Goal: Task Accomplishment & Management: Manage account settings

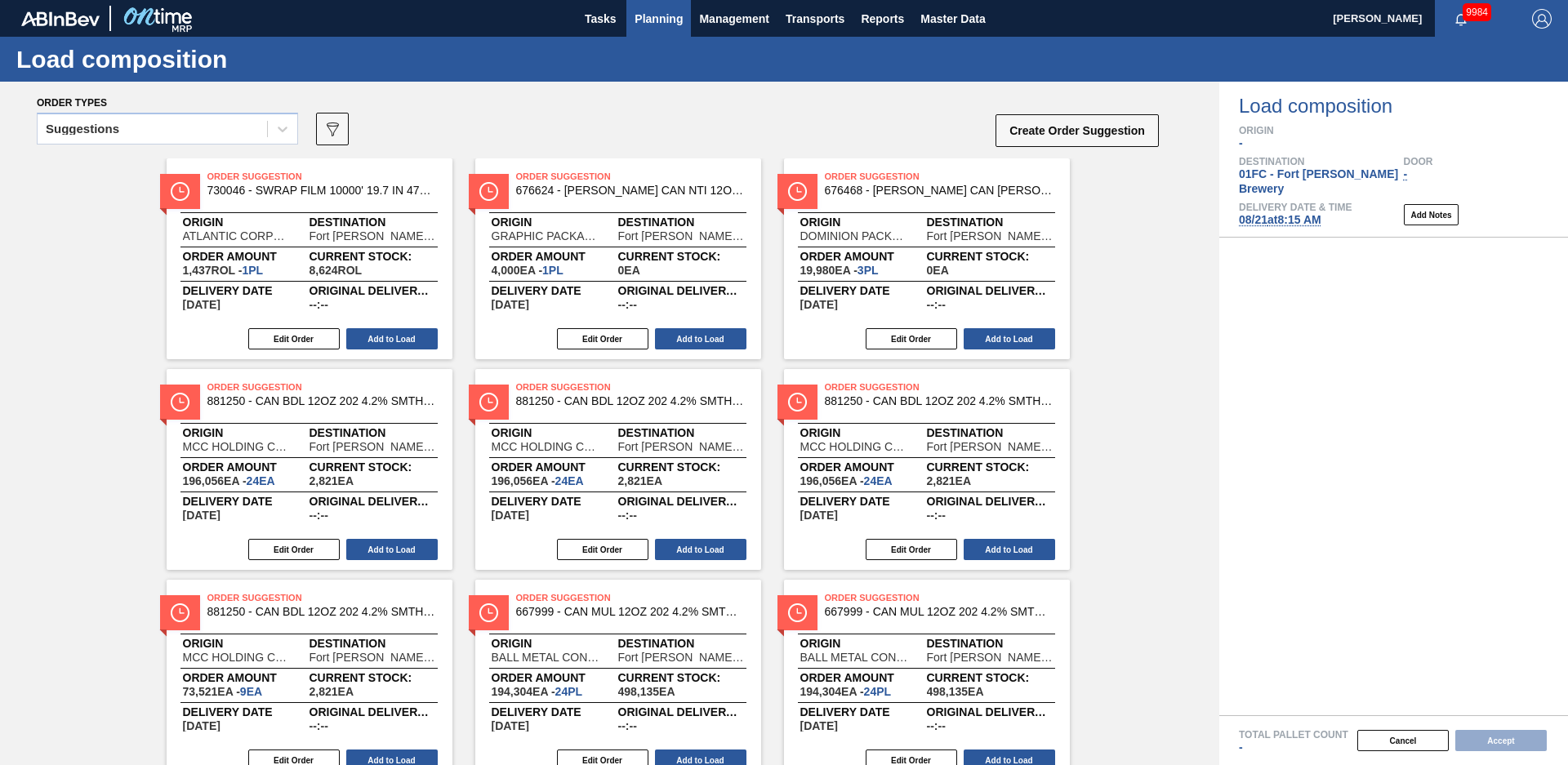
click at [650, 21] on span "Planning" at bounding box center [658, 19] width 48 height 20
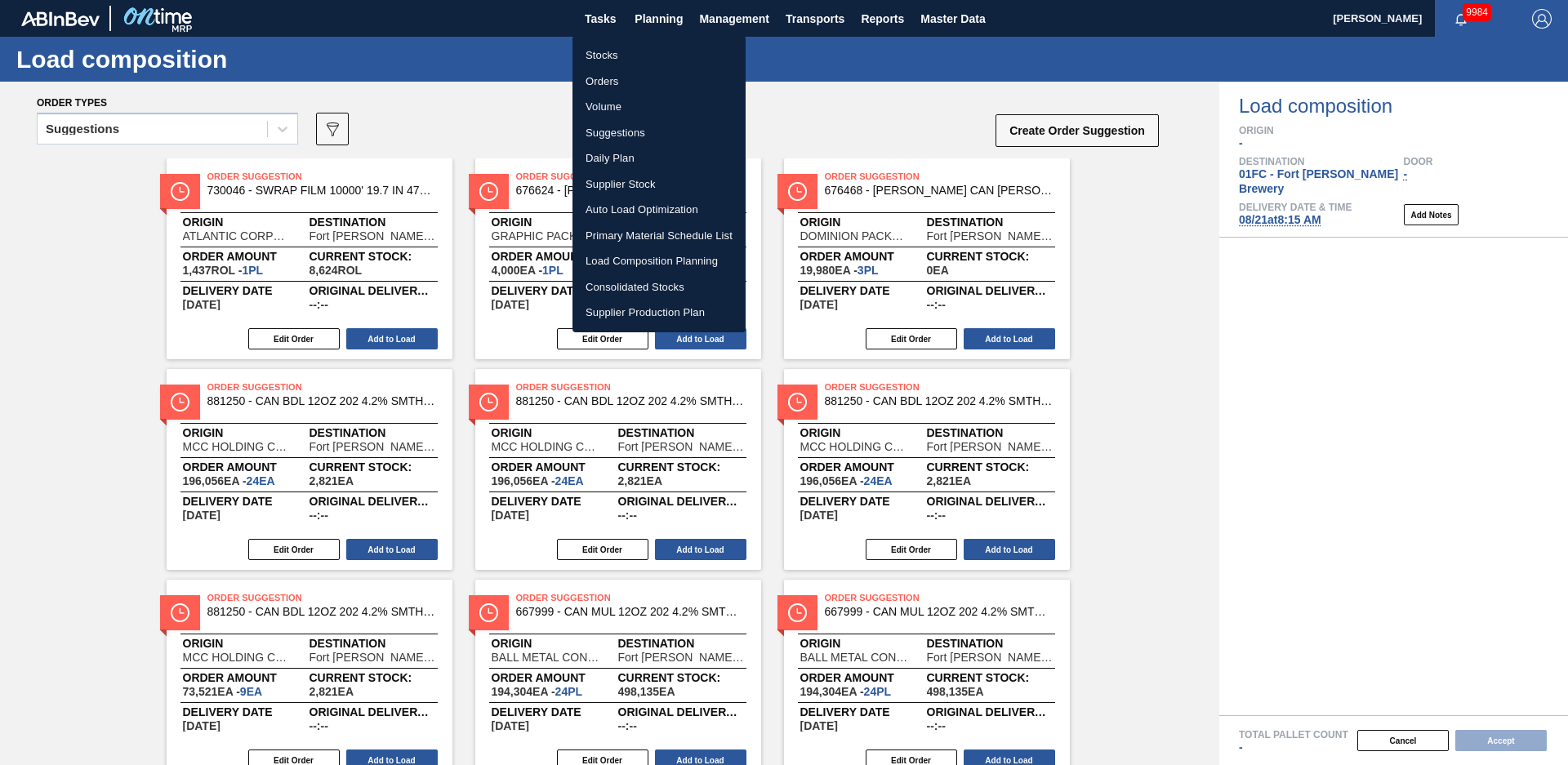
click at [631, 57] on li "Stocks" at bounding box center [659, 55] width 173 height 26
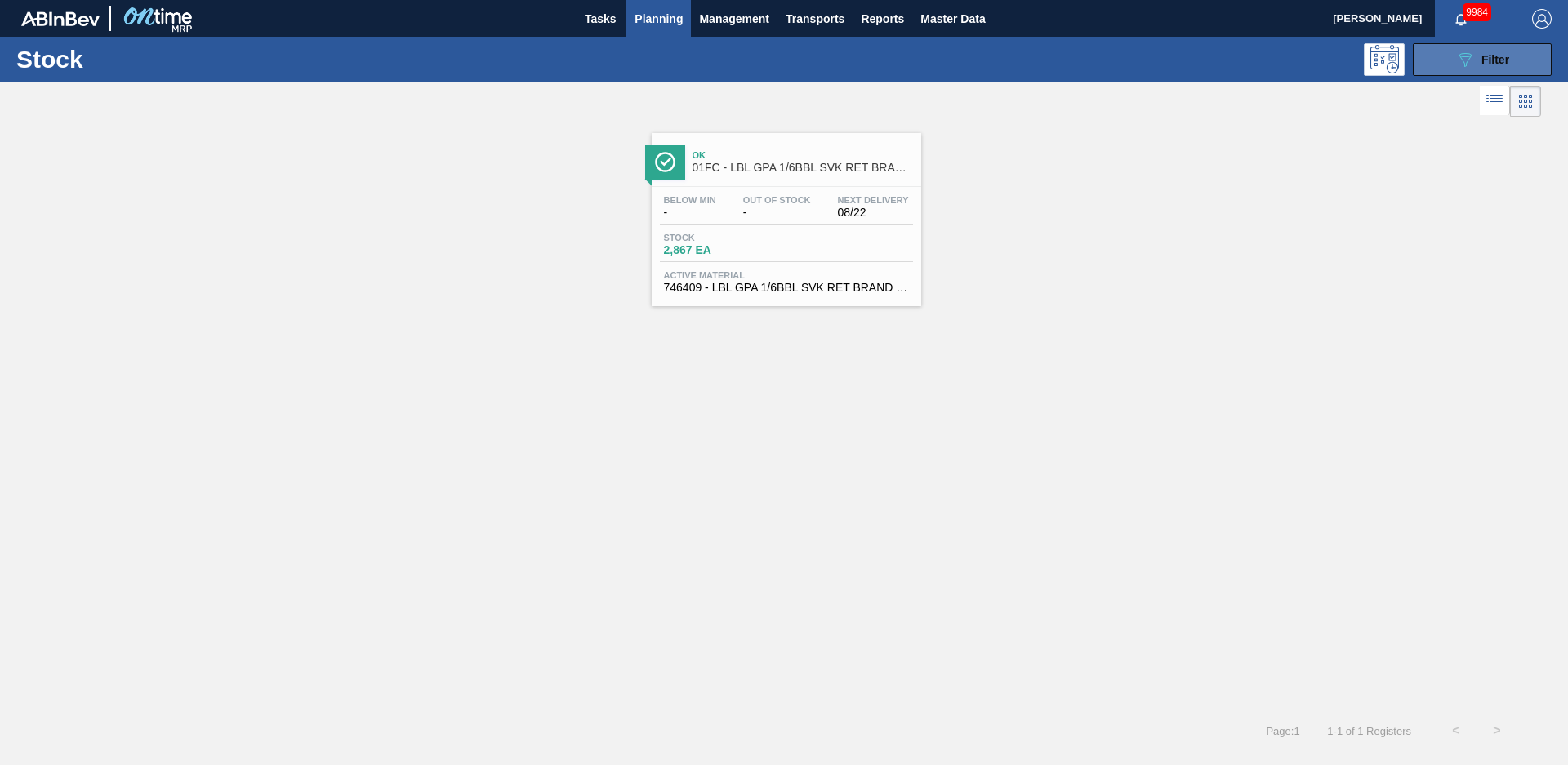
click at [1500, 54] on span "Filter" at bounding box center [1496, 60] width 28 height 13
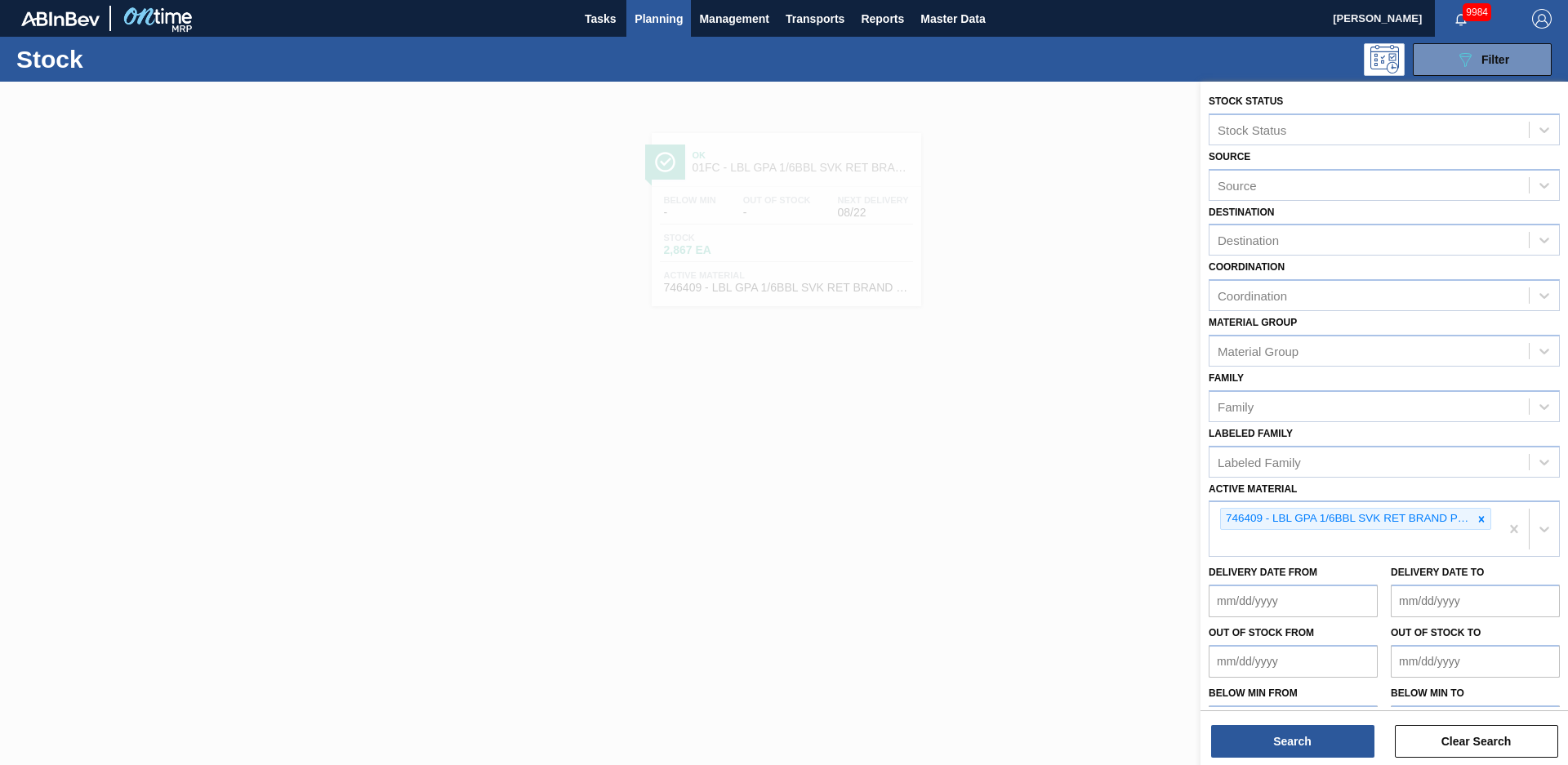
click at [651, 27] on span "Planning" at bounding box center [658, 19] width 48 height 20
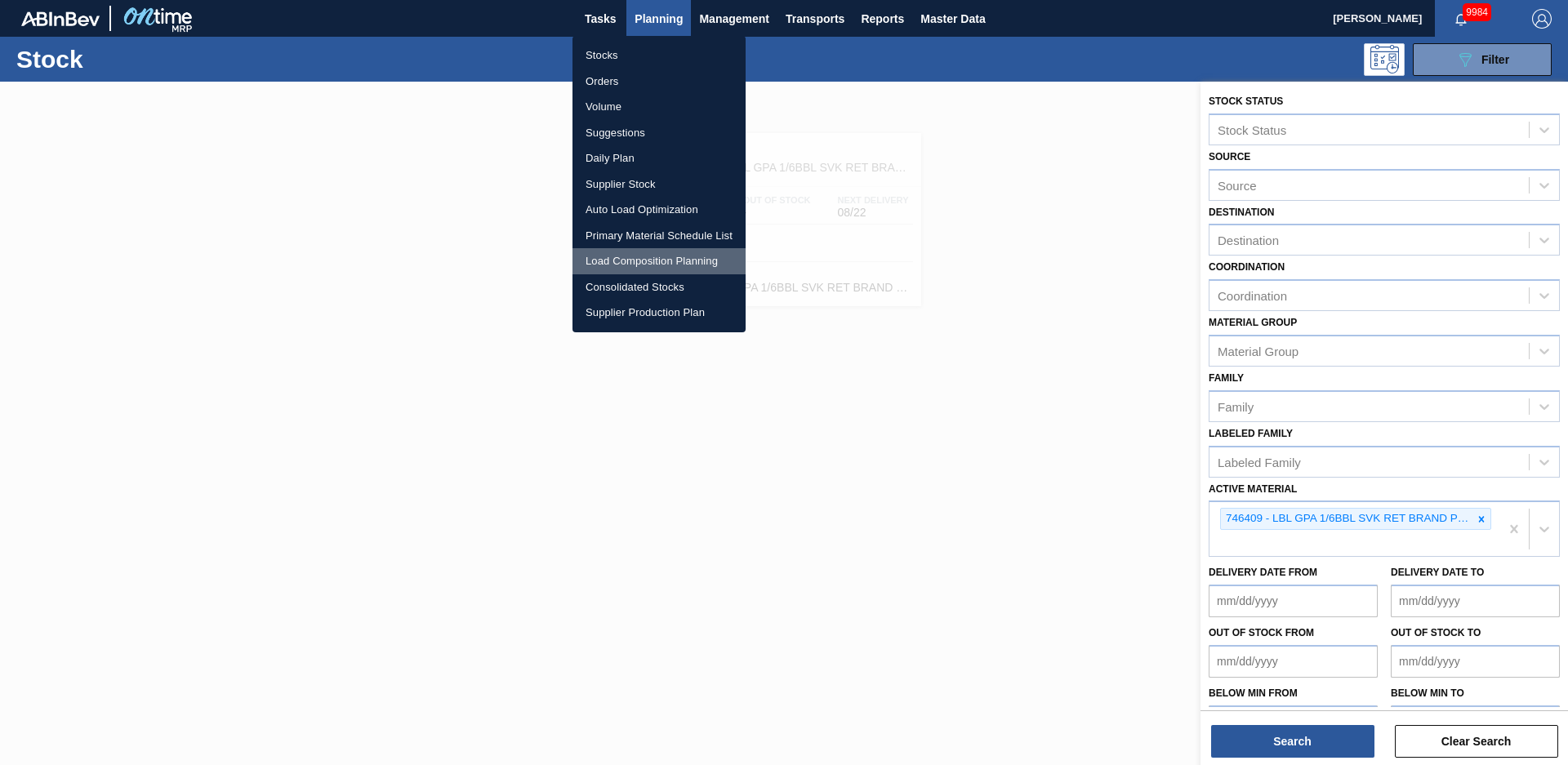
click at [620, 267] on li "Load Composition Planning" at bounding box center [659, 261] width 173 height 26
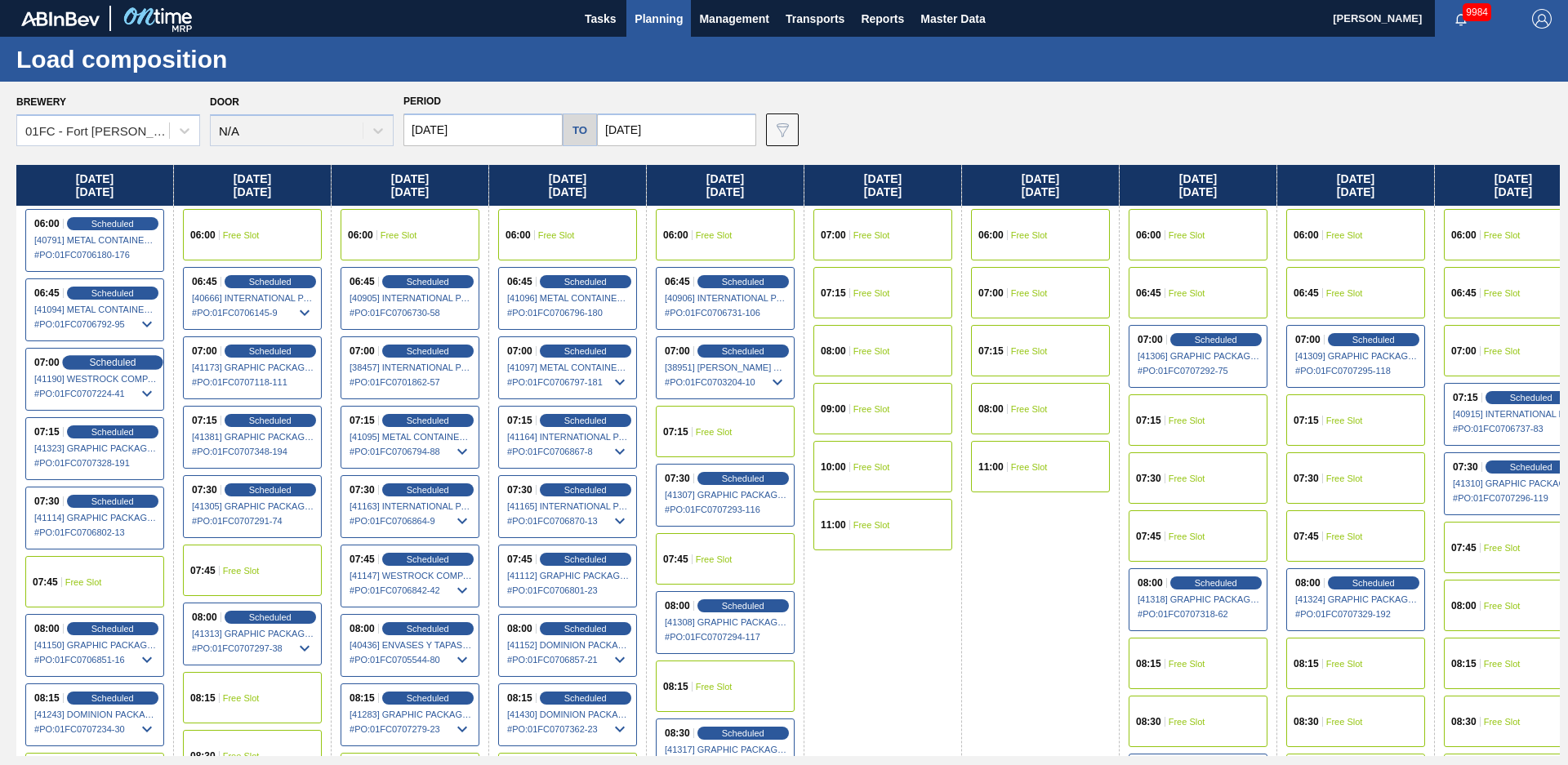
click at [108, 363] on span "Scheduled" at bounding box center [113, 361] width 47 height 10
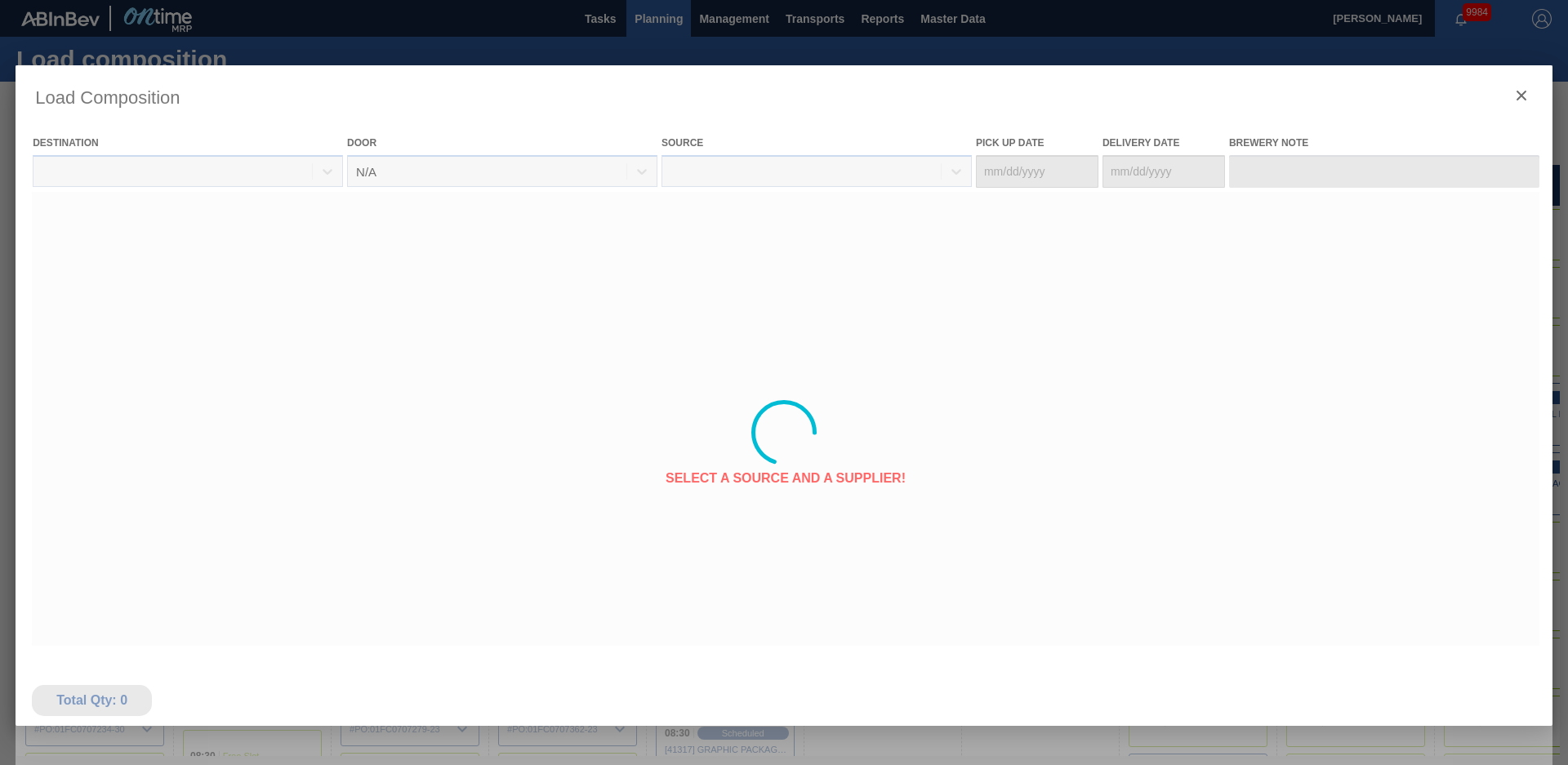
type Date "[DATE]"
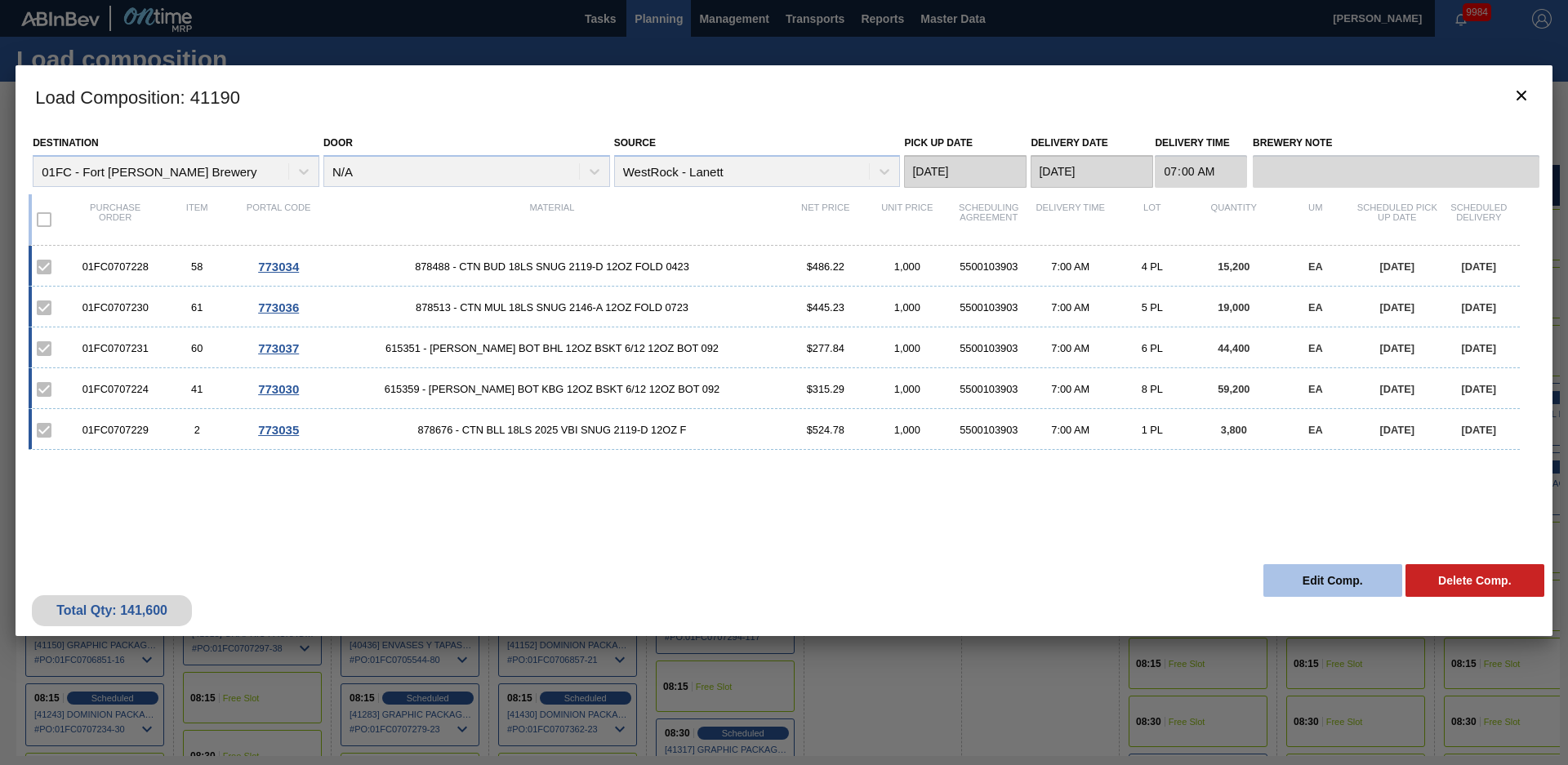
click at [1288, 590] on button "Edit Comp." at bounding box center [1333, 580] width 139 height 33
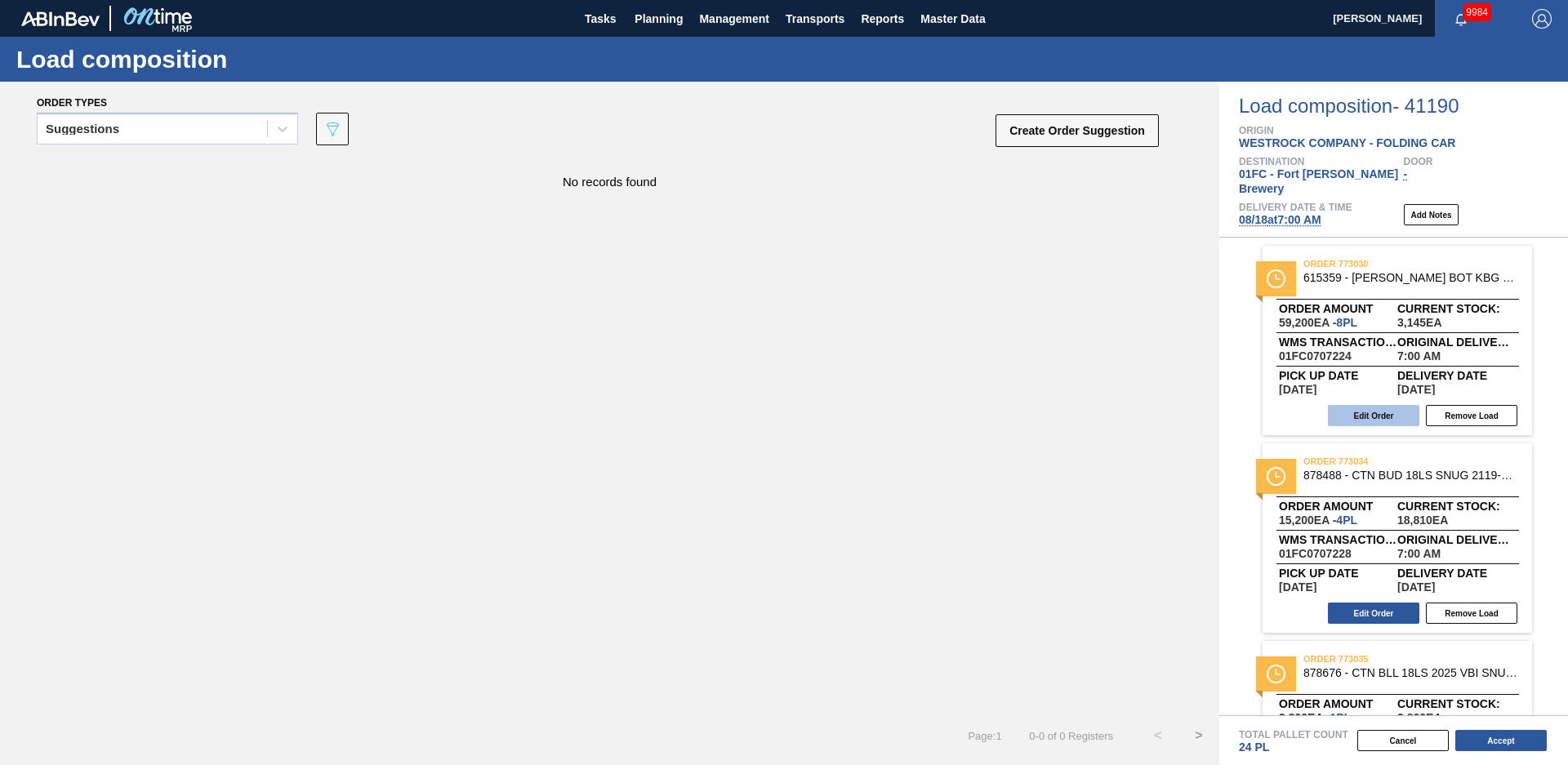
click at [1396, 405] on button "Edit Order" at bounding box center [1373, 415] width 91 height 22
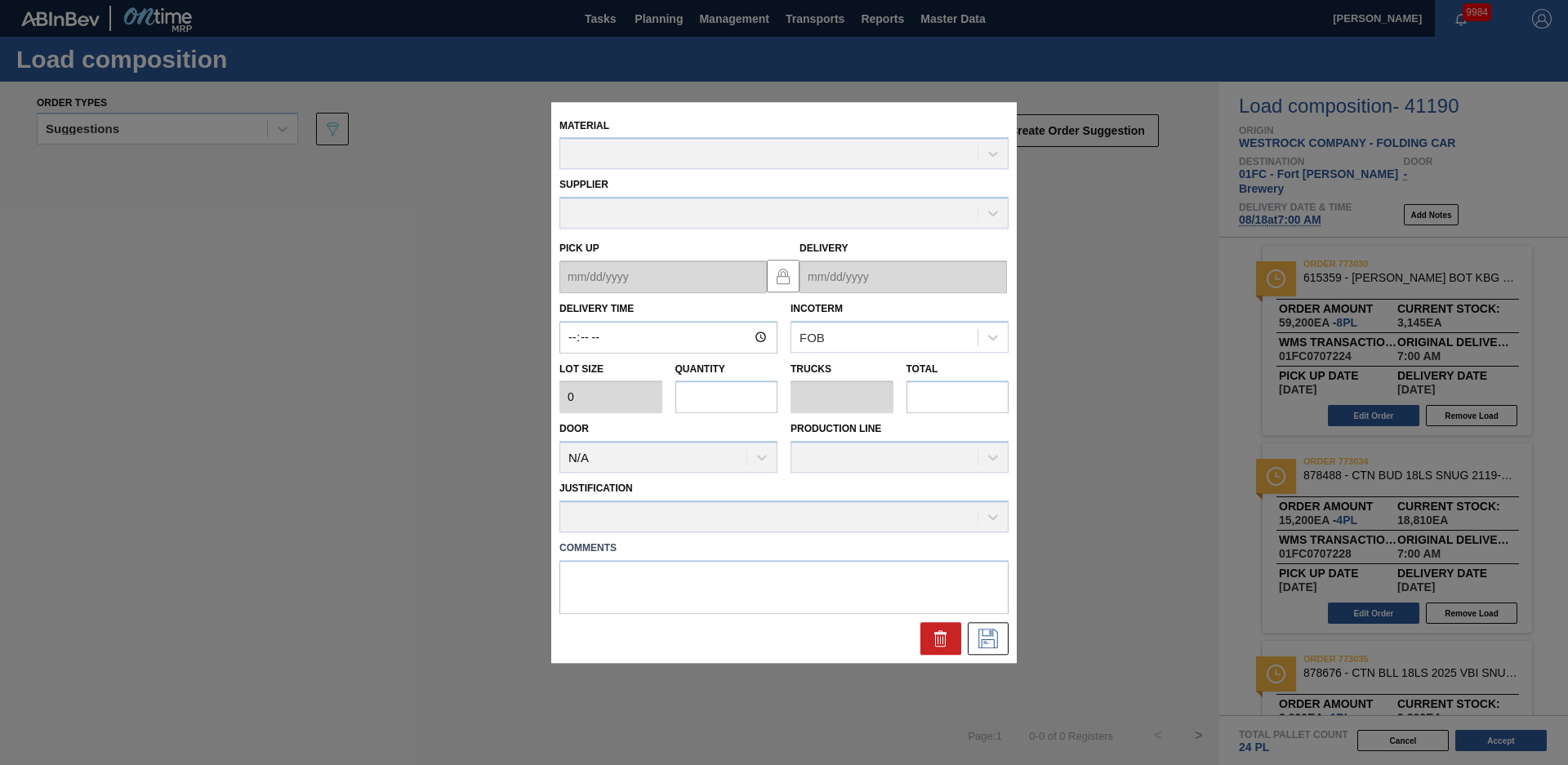
type input "07:00:00"
type input "7,400"
type input "8"
type input "0.333"
type input "59,200"
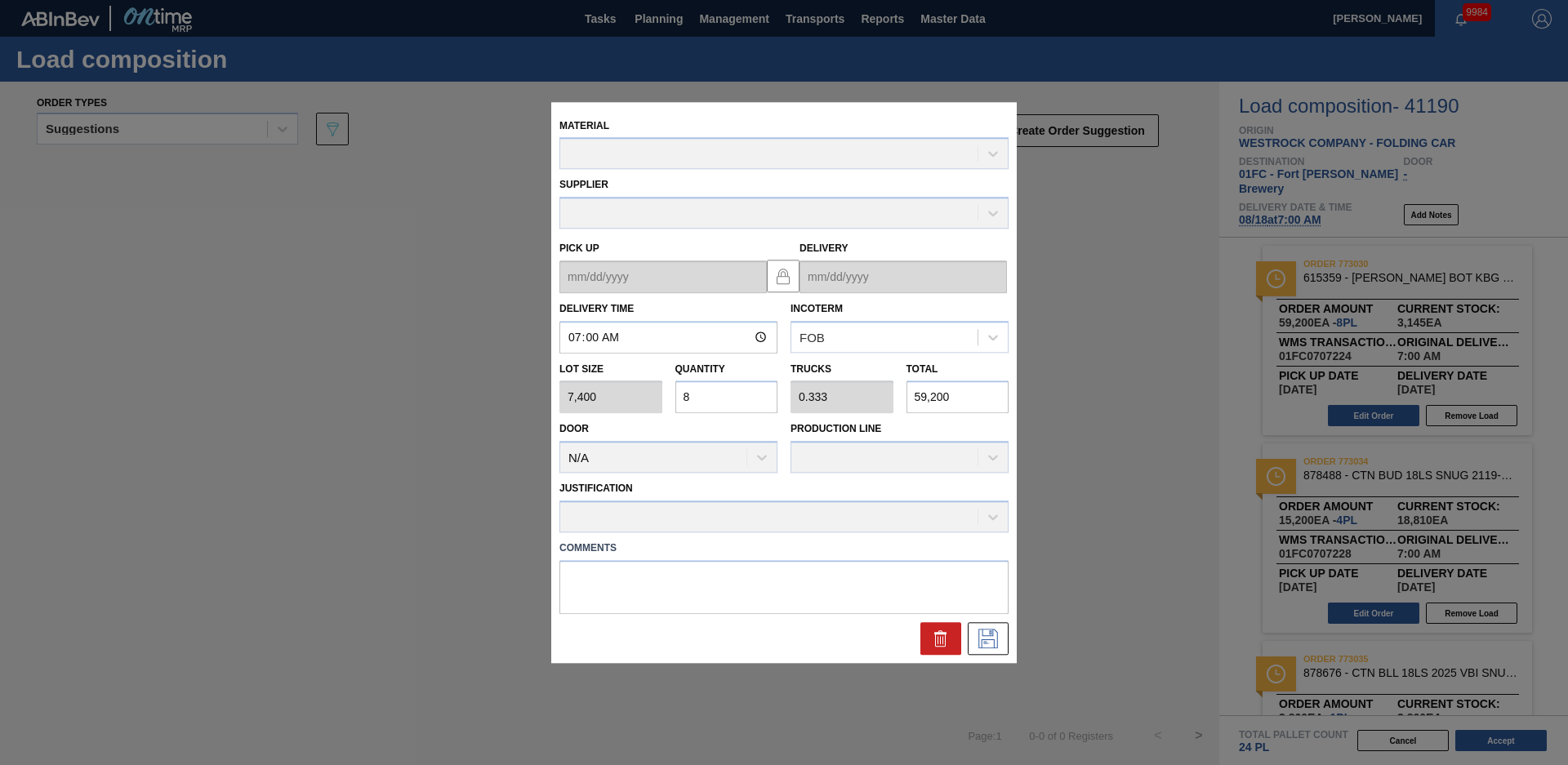
type up "[DATE]"
type input "[DATE]"
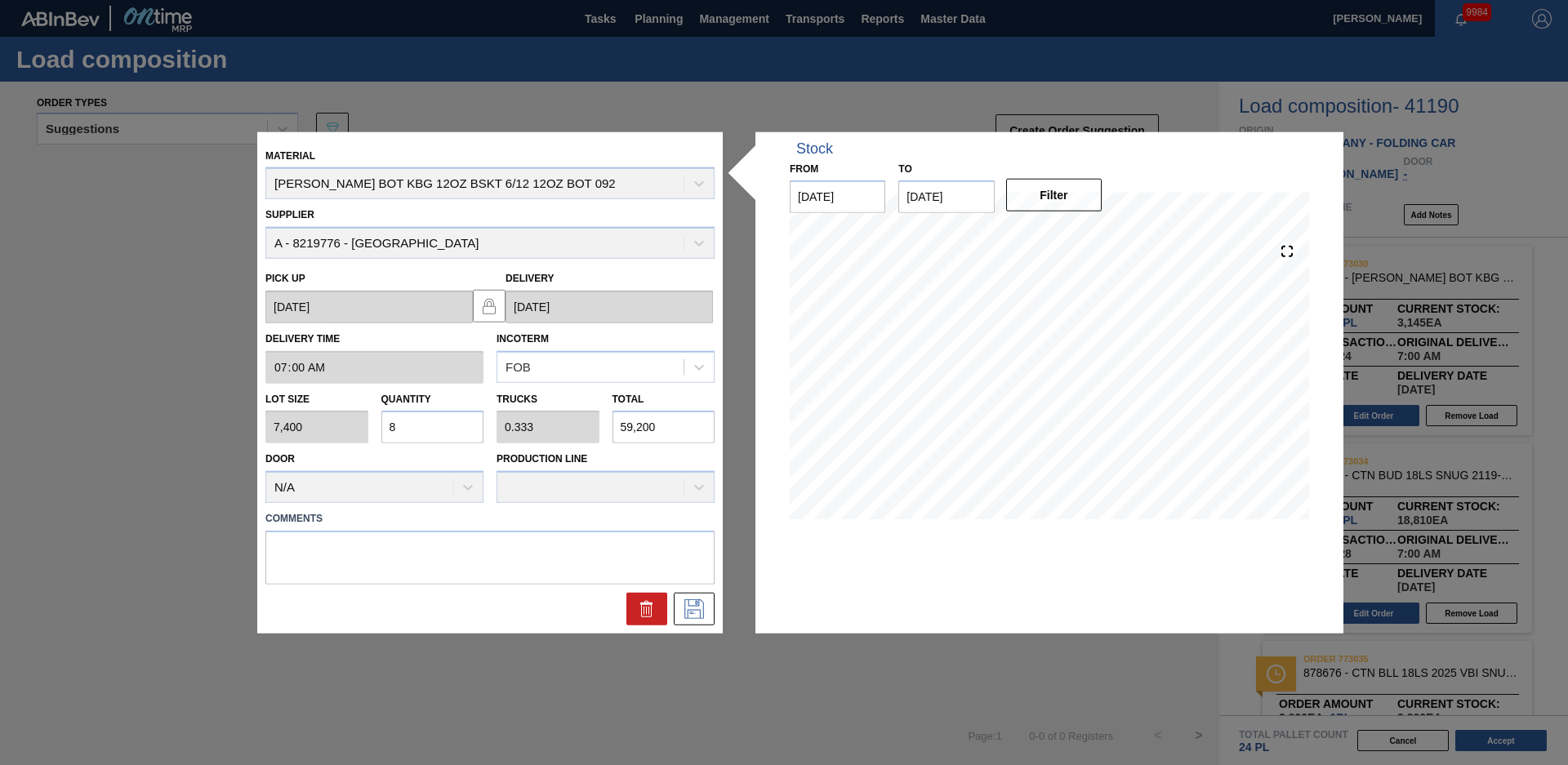
drag, startPoint x: 411, startPoint y: 423, endPoint x: 360, endPoint y: 432, distance: 51.8
click at [360, 432] on div "Lot size 7,400 Quantity 8 Trucks 0.333 Total 59,200" at bounding box center [490, 413] width 462 height 60
type input "9"
type input "0.375"
type input "66,600"
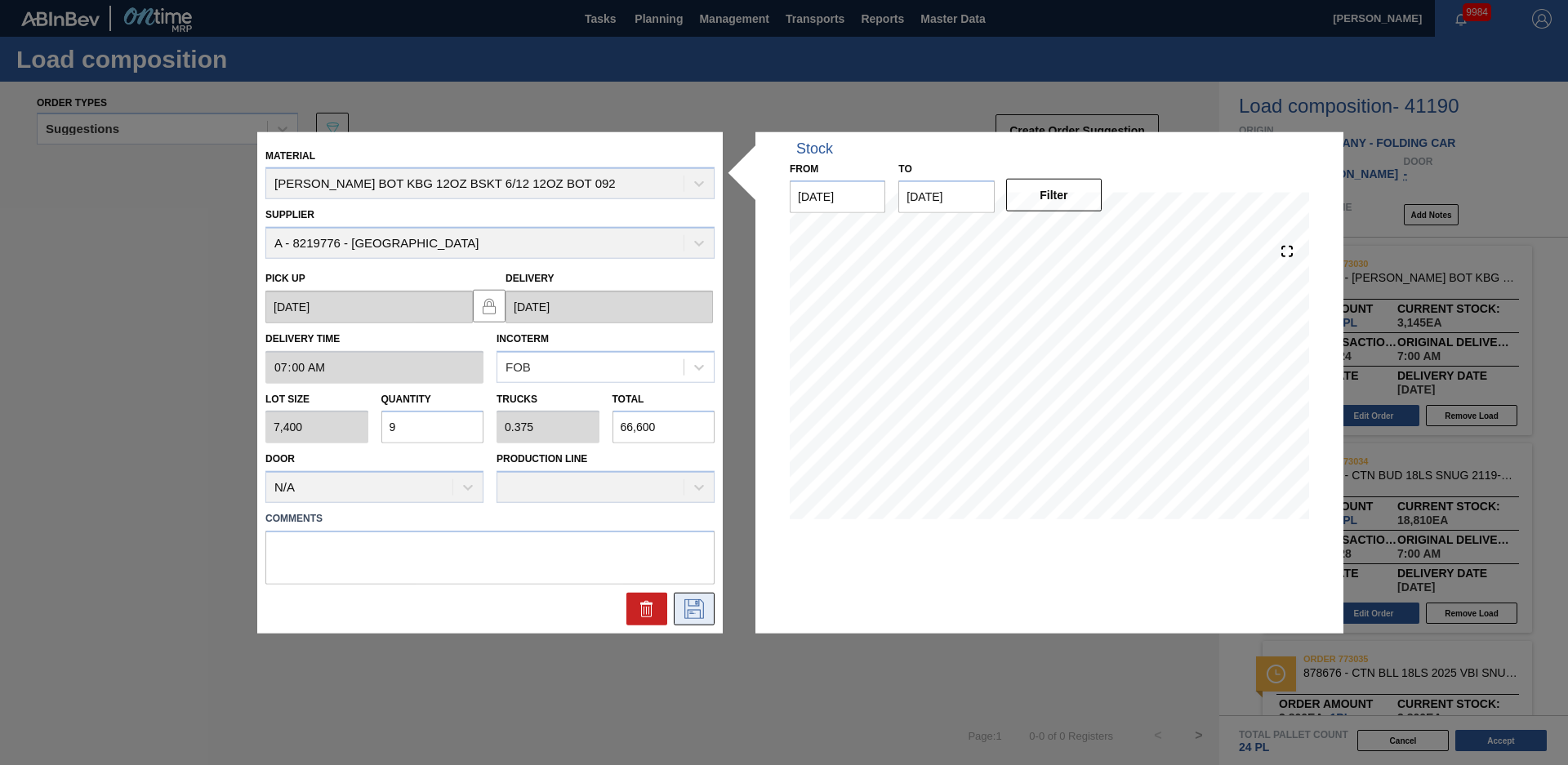
type input "9"
click at [696, 604] on icon at bounding box center [693, 607] width 8 height 13
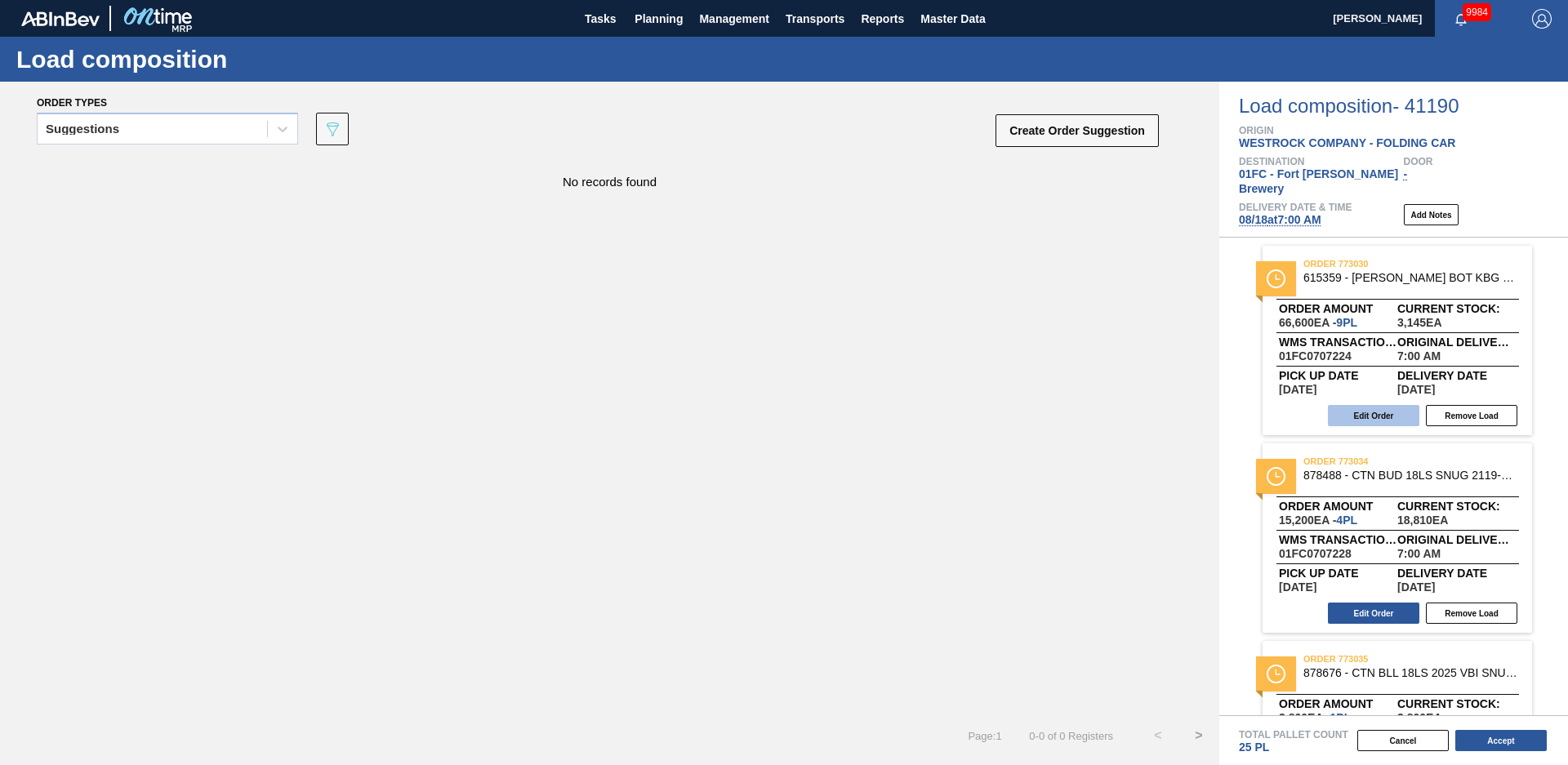
click at [1393, 405] on button "Edit Order" at bounding box center [1373, 415] width 91 height 22
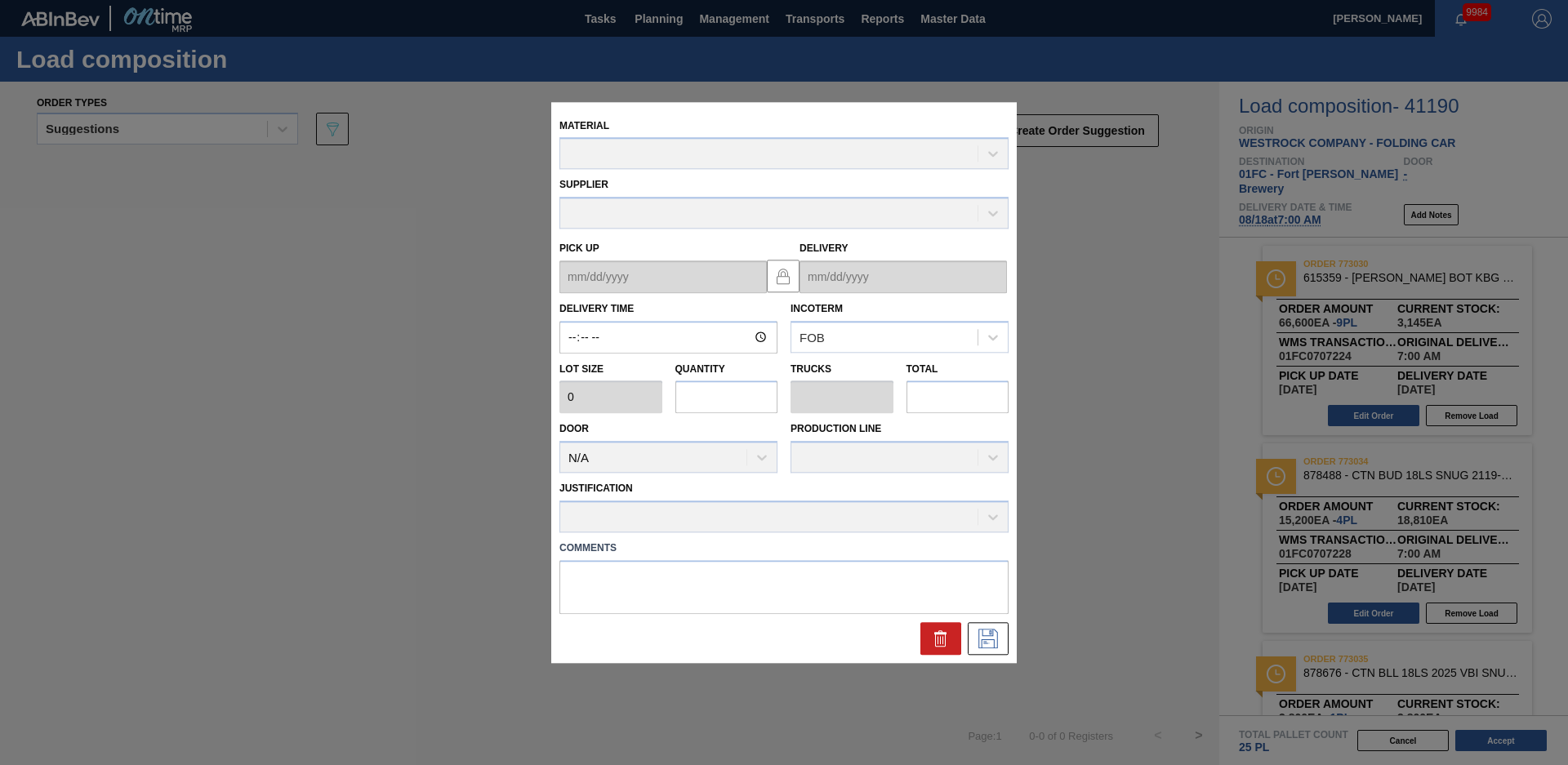
type input "07:00:00"
type input "7,400"
type input "9"
type input "0.375"
type input "66,600"
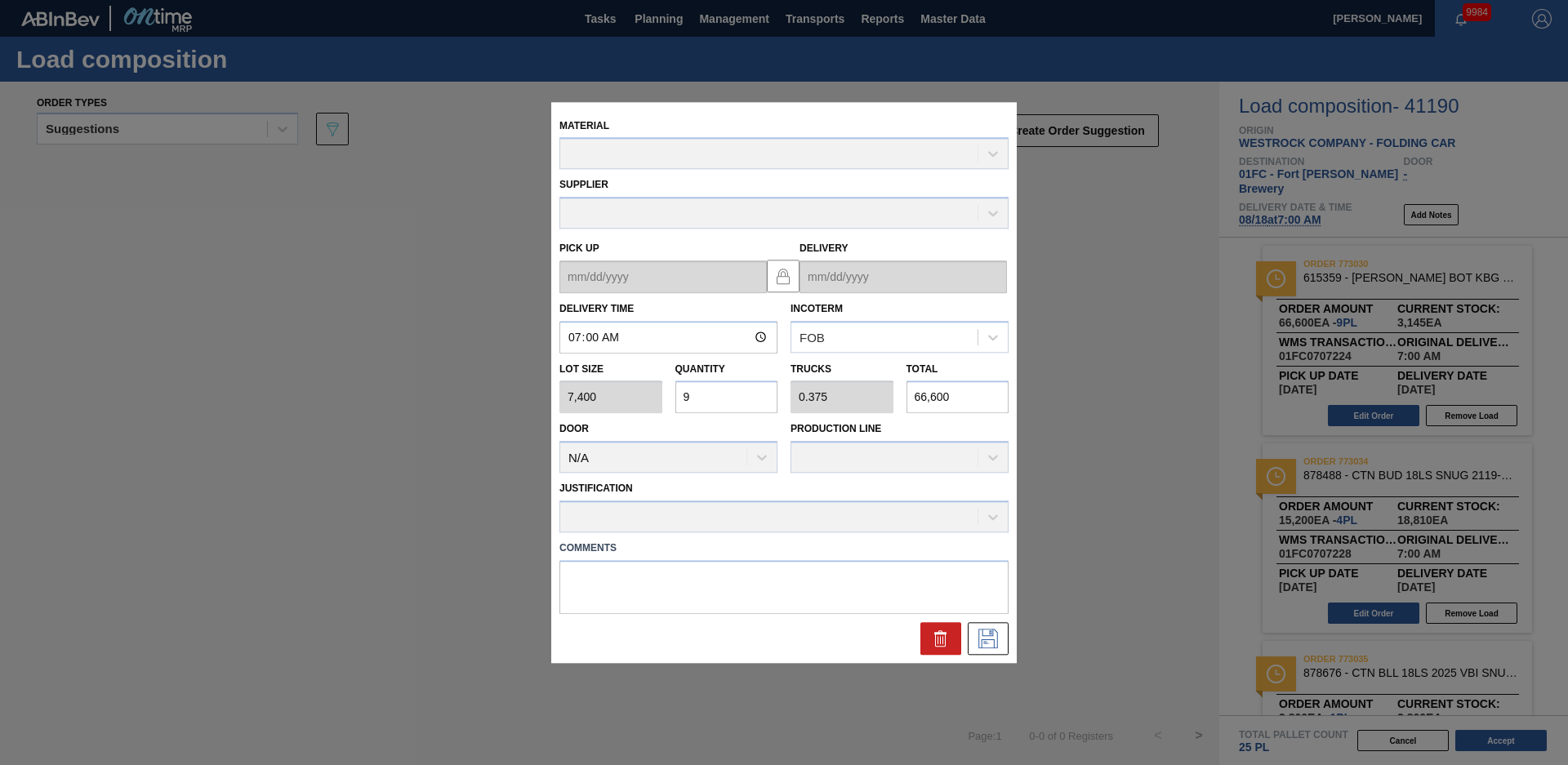
type up "[DATE]"
type input "[DATE]"
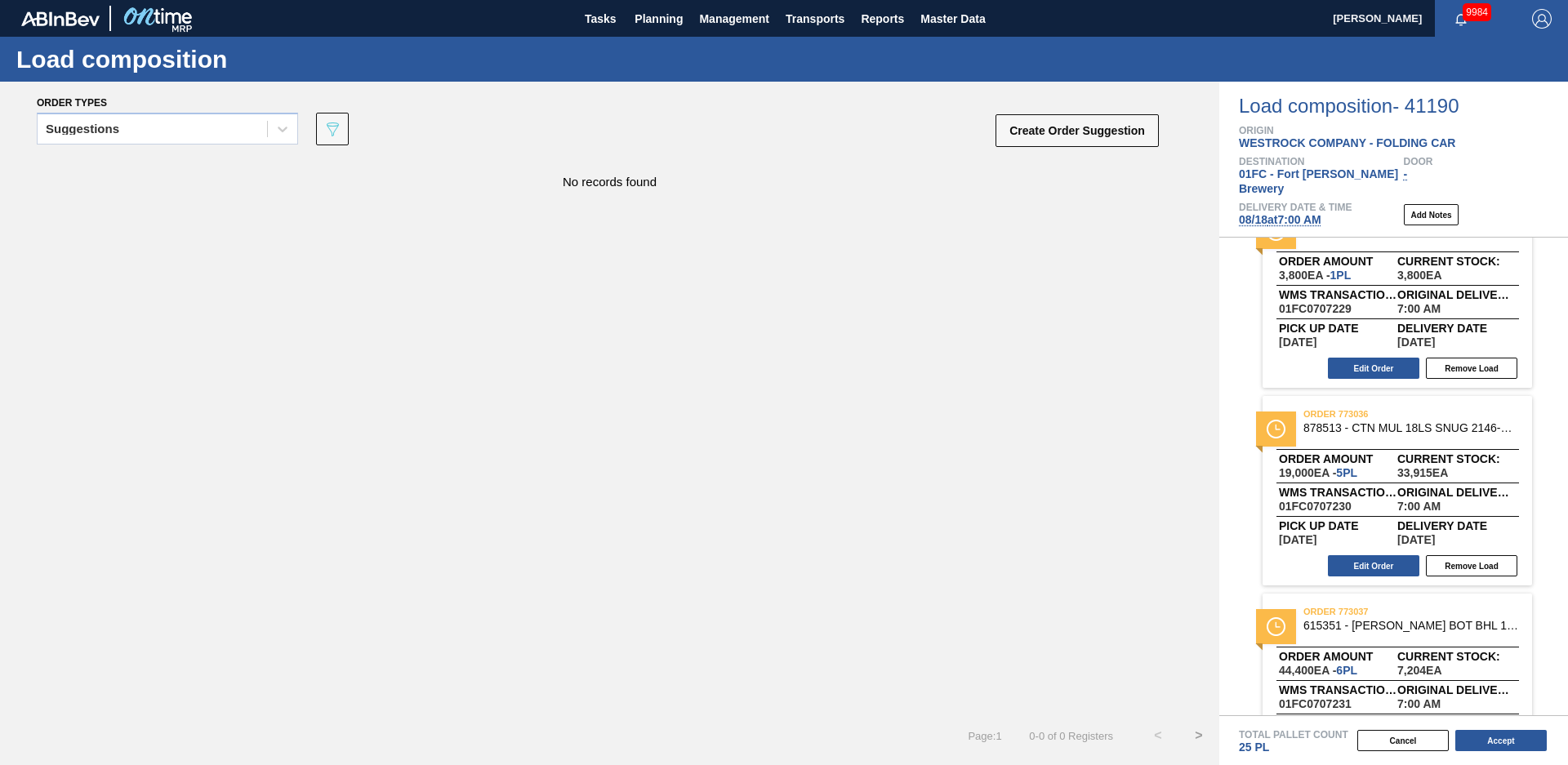
scroll to position [504, 0]
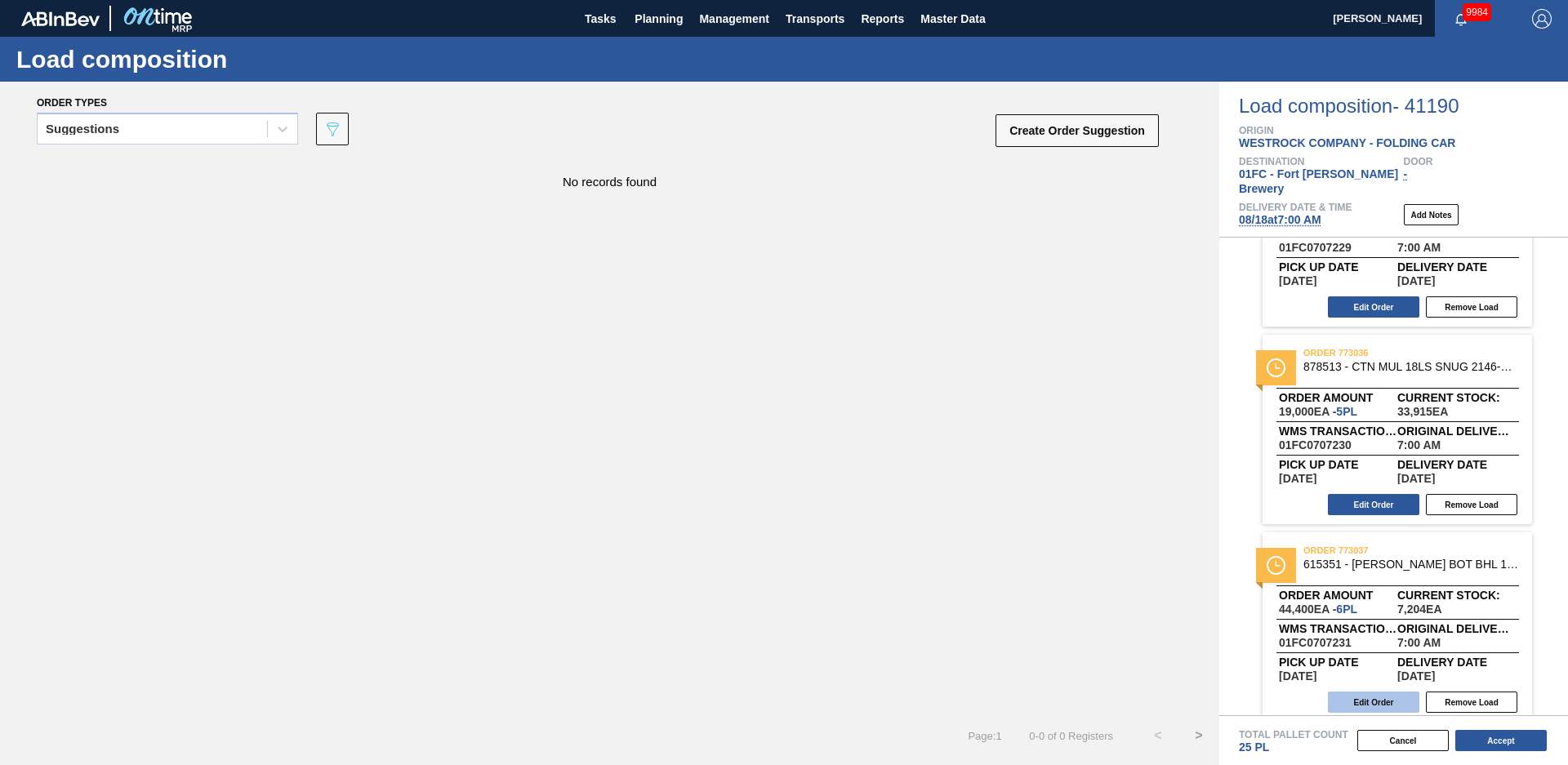
click at [1391, 692] on button "Edit Order" at bounding box center [1373, 702] width 91 height 22
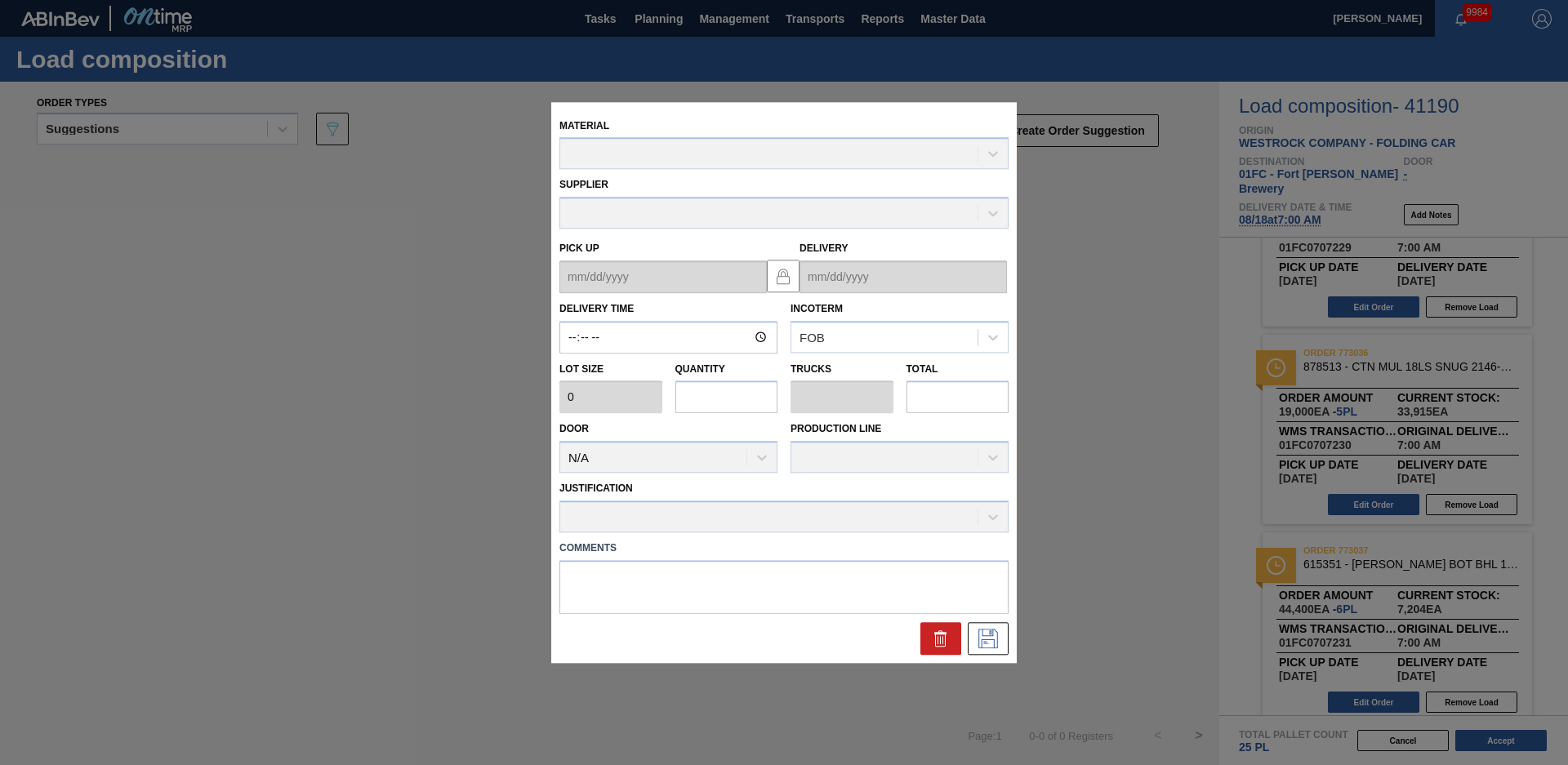
type input "07:00:00"
type input "7,400"
type input "6"
type input "0.25"
type input "44,400"
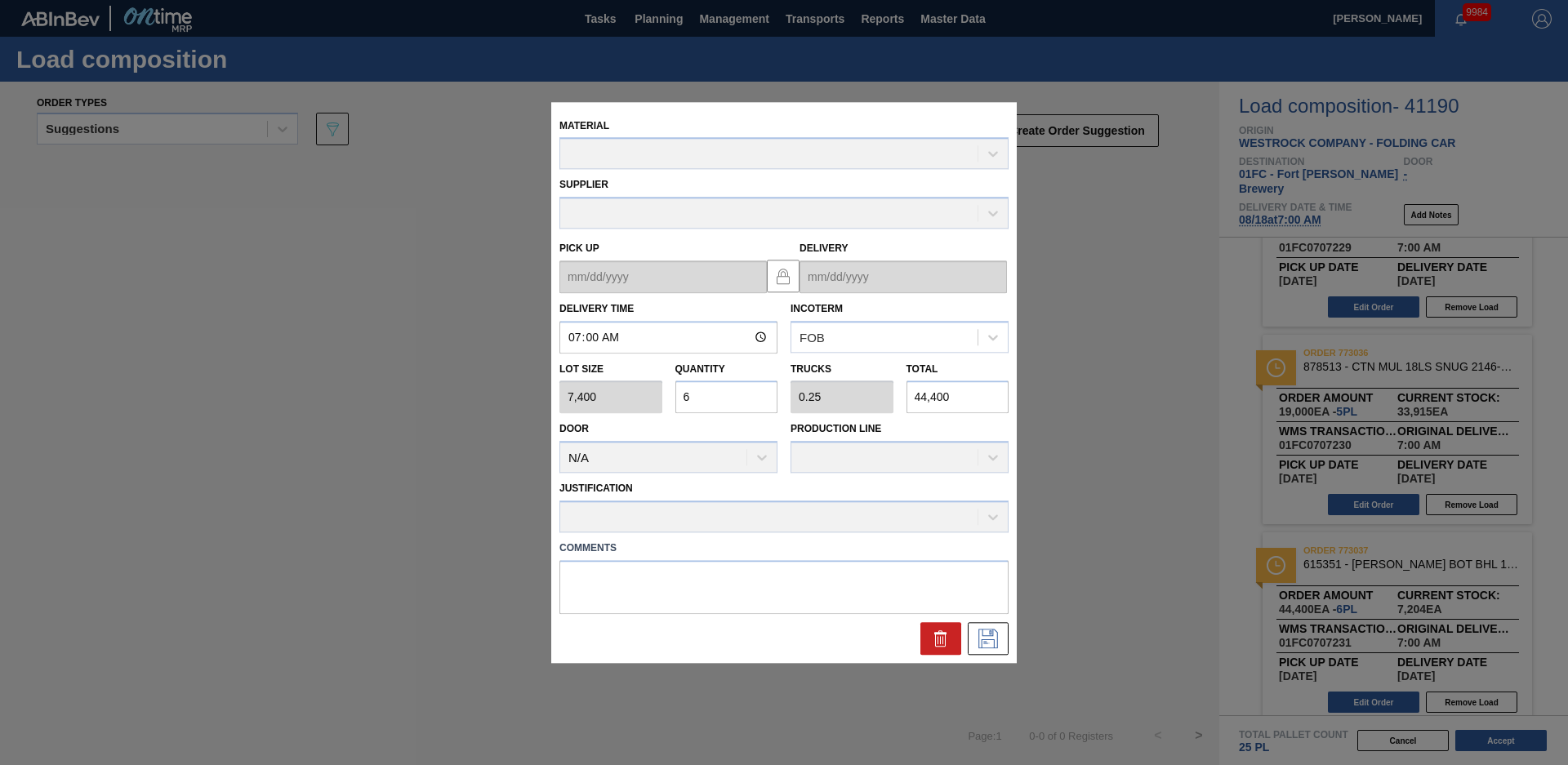
type up "[DATE]"
type input "[DATE]"
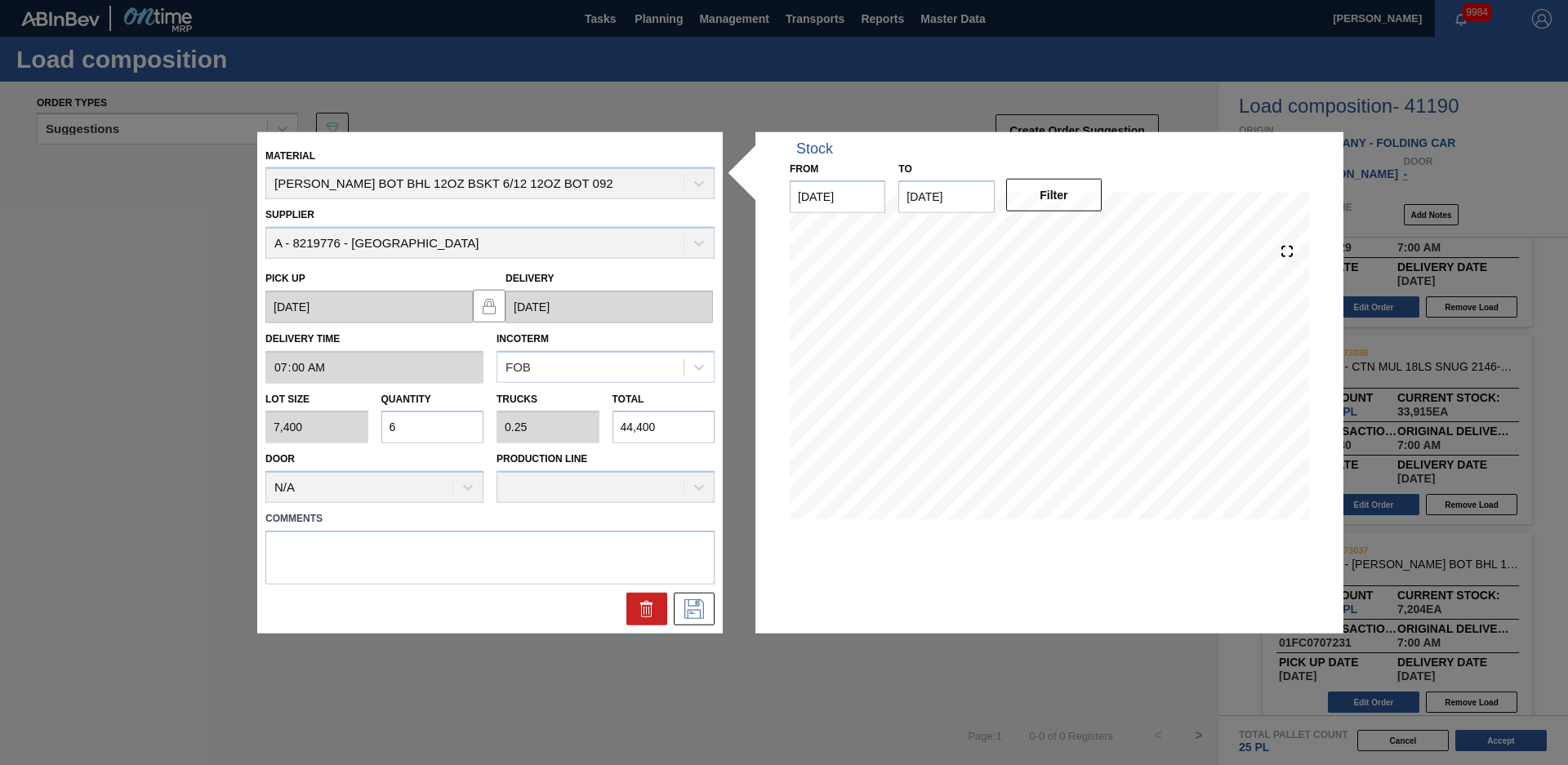
drag, startPoint x: 401, startPoint y: 432, endPoint x: 323, endPoint y: 421, distance: 78.8
click at [323, 421] on div "Lot size 7,400 Quantity 6 Trucks 0.25 Total 44,400" at bounding box center [490, 413] width 462 height 60
type input "5"
type input "0.208"
type input "37,000"
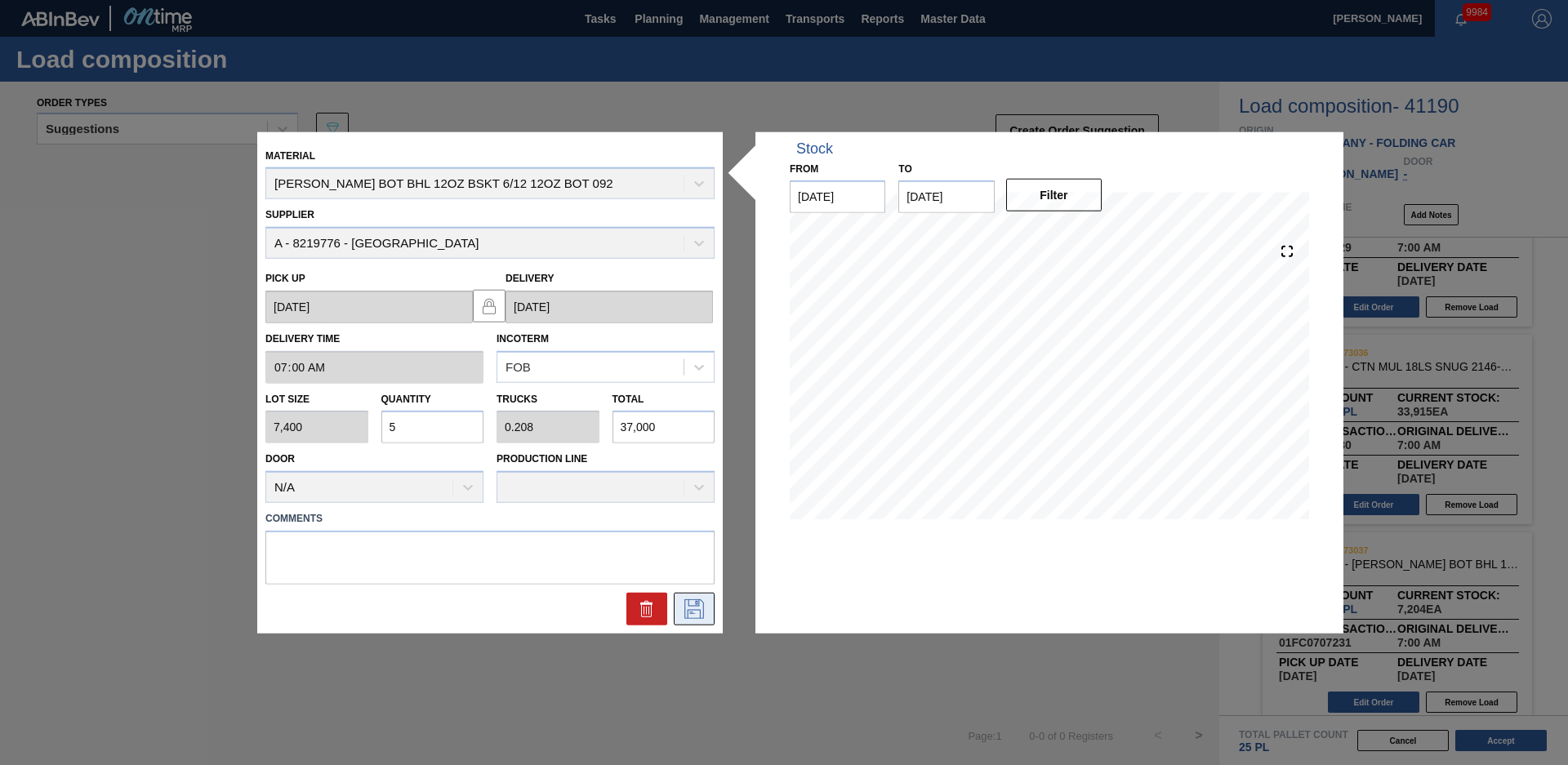
type input "5"
click at [684, 600] on icon at bounding box center [694, 609] width 26 height 20
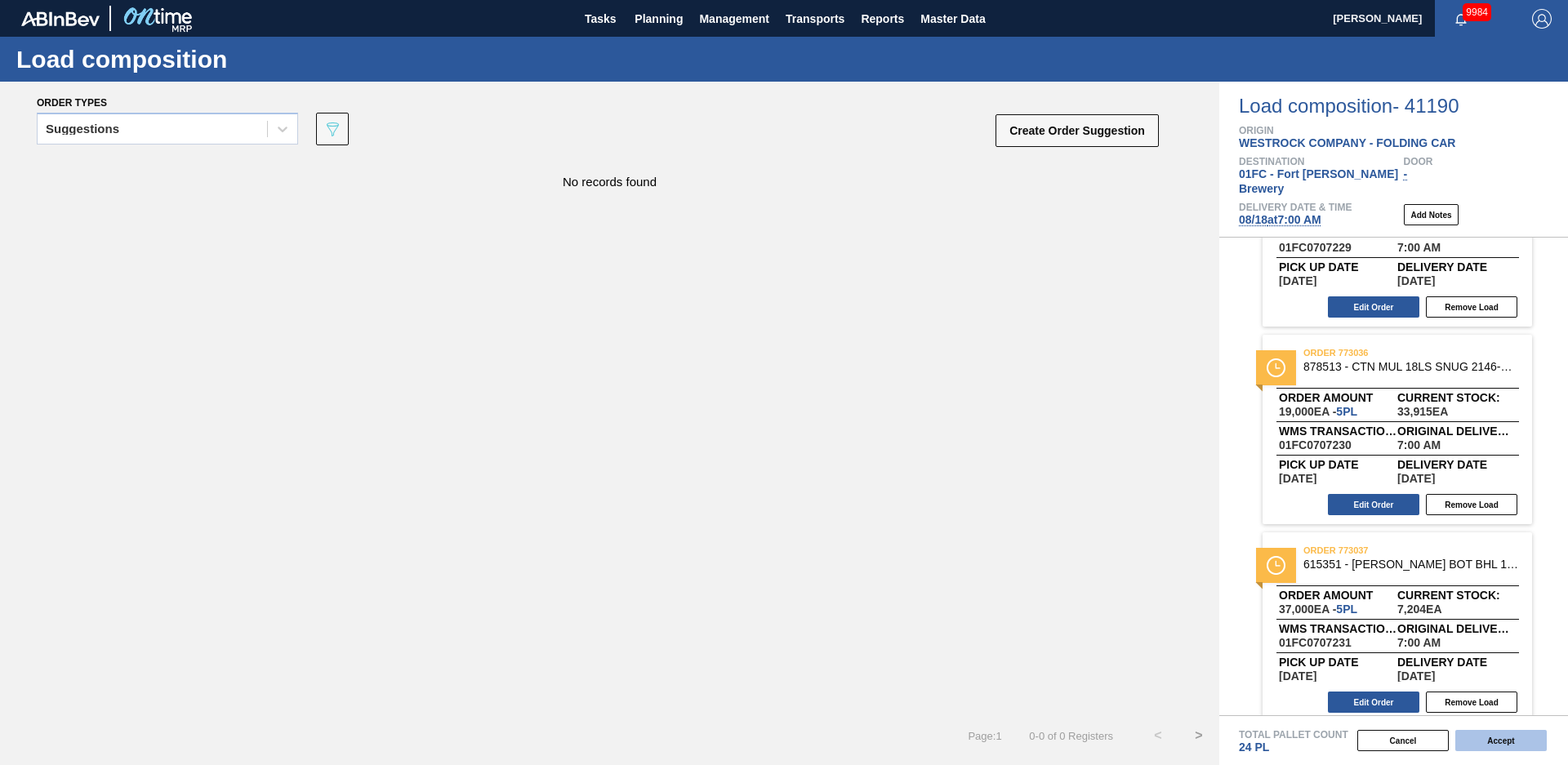
click at [1541, 750] on button "Accept" at bounding box center [1500, 741] width 91 height 22
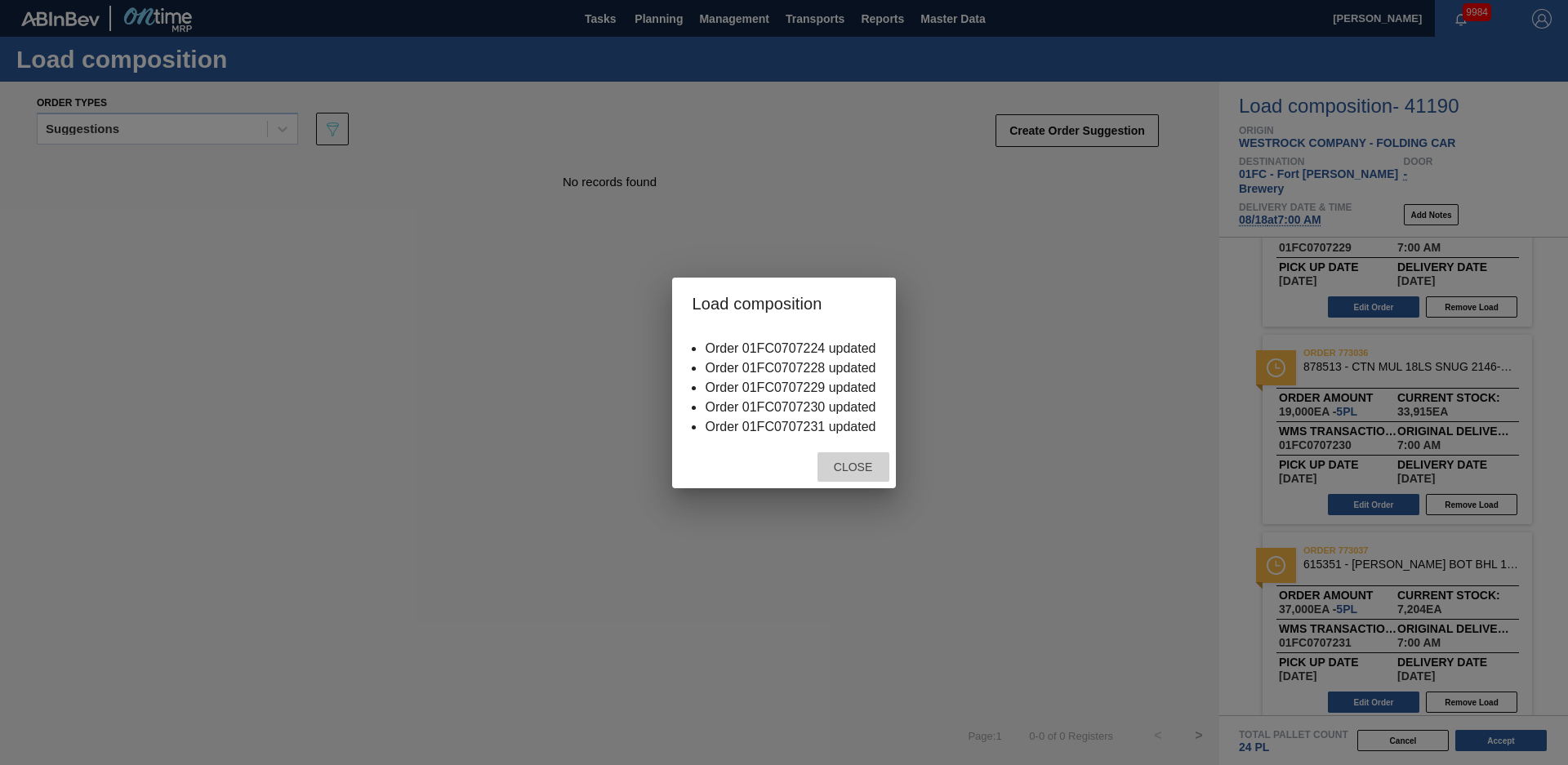
click at [837, 452] on div "Close" at bounding box center [853, 467] width 72 height 30
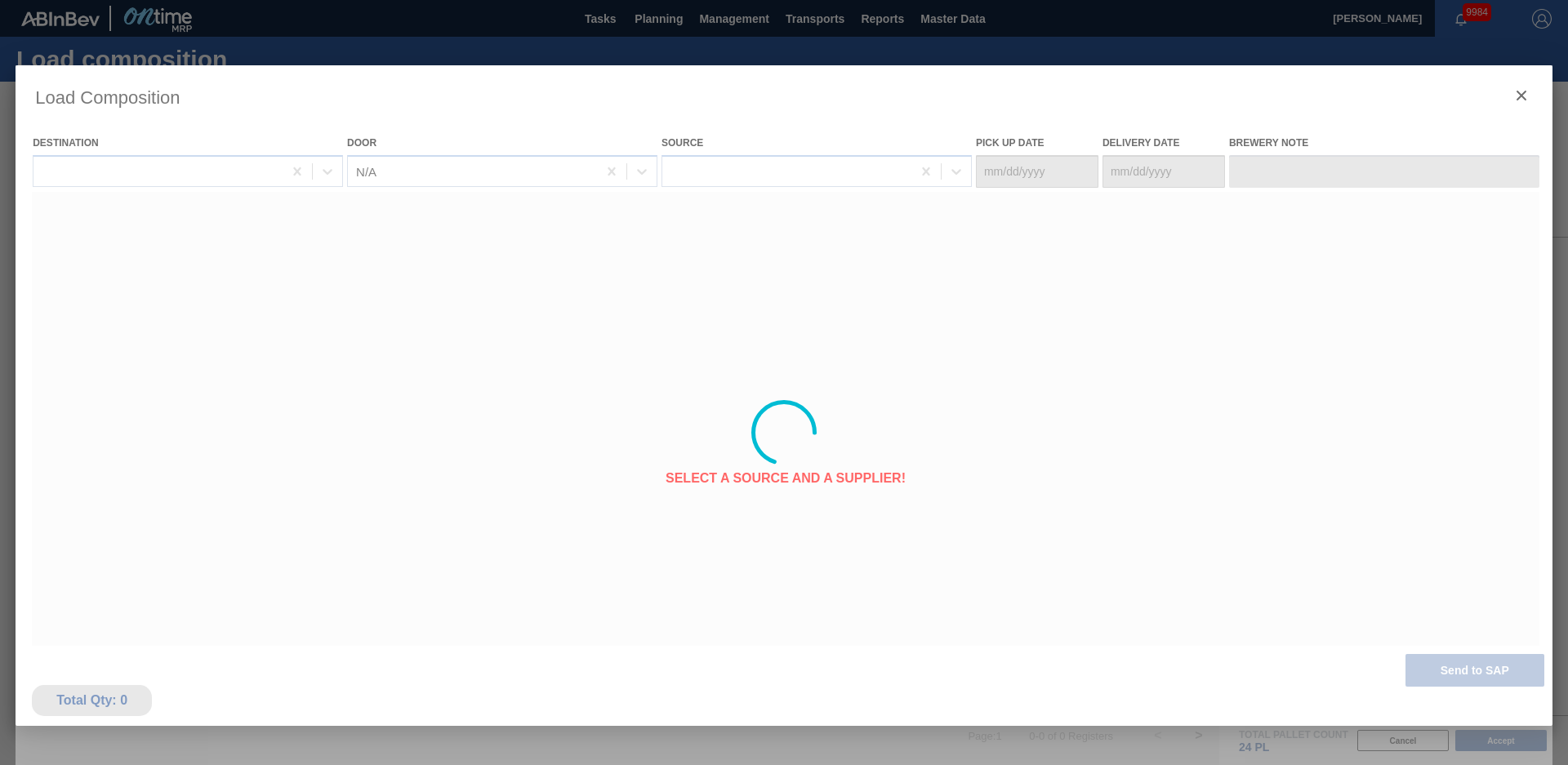
type Date "[DATE]"
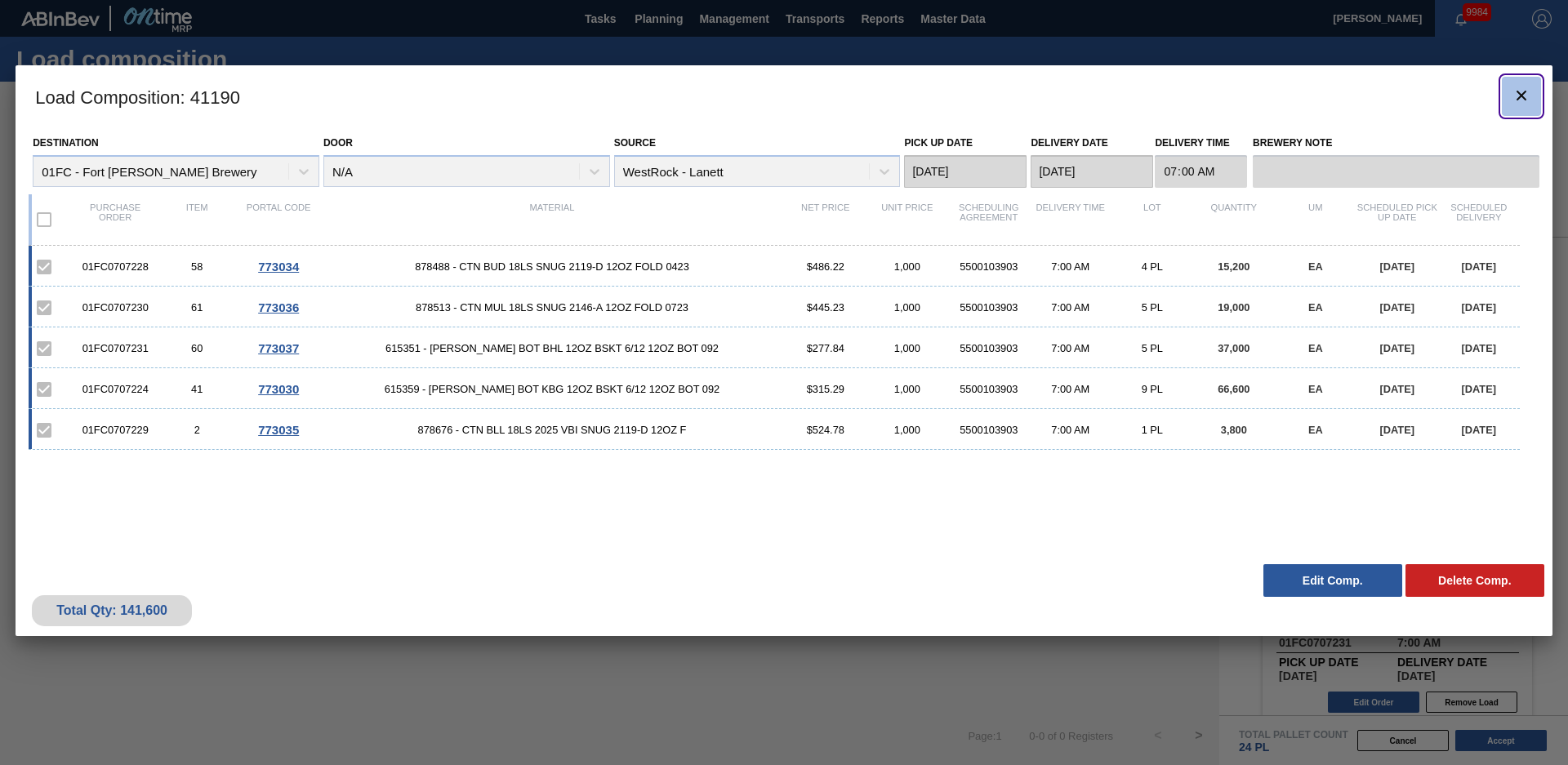
click at [1518, 89] on icon "botão de ícone" at bounding box center [1521, 95] width 20 height 20
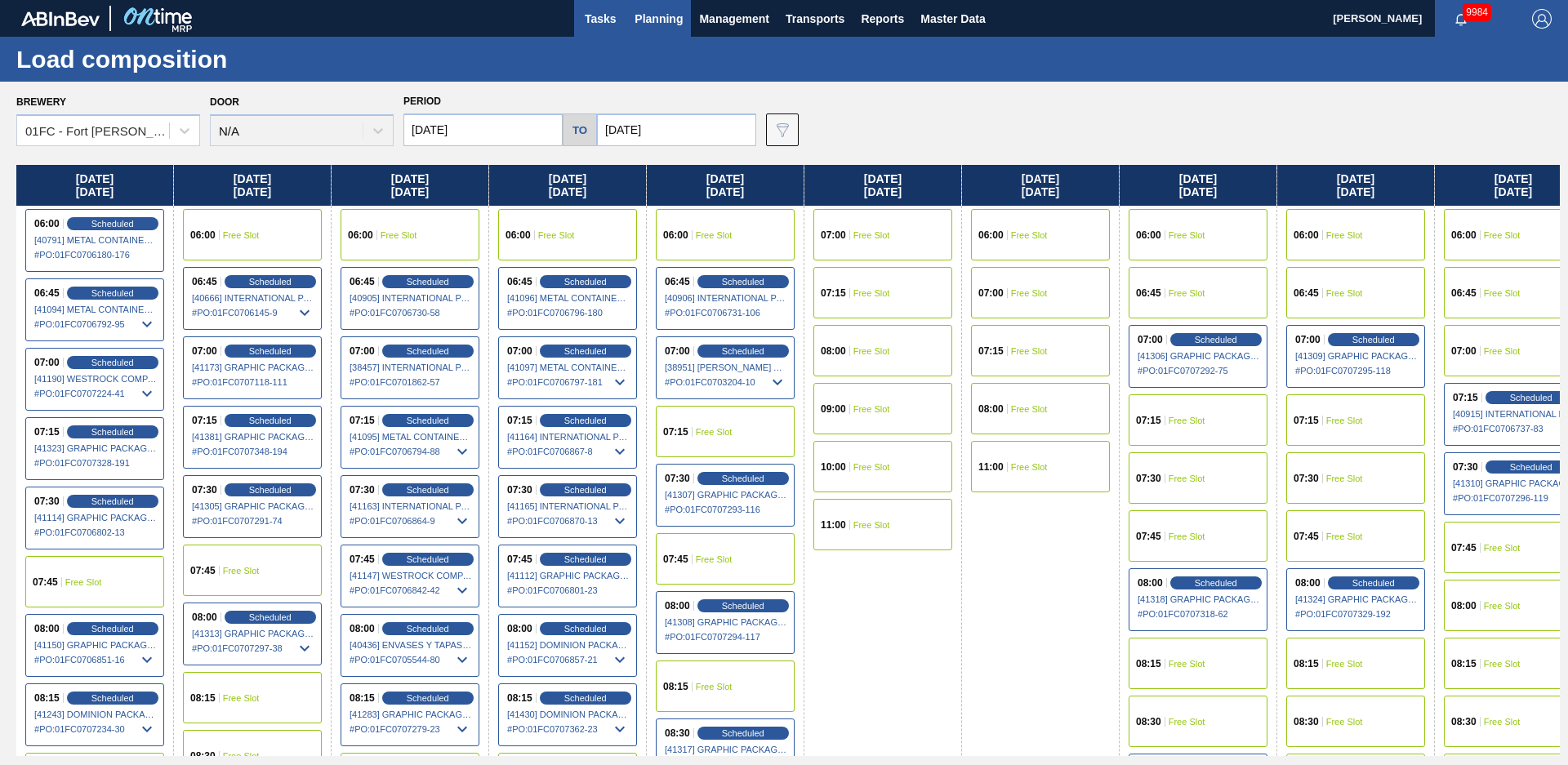
click at [581, 25] on button "Tasks" at bounding box center [601, 18] width 53 height 37
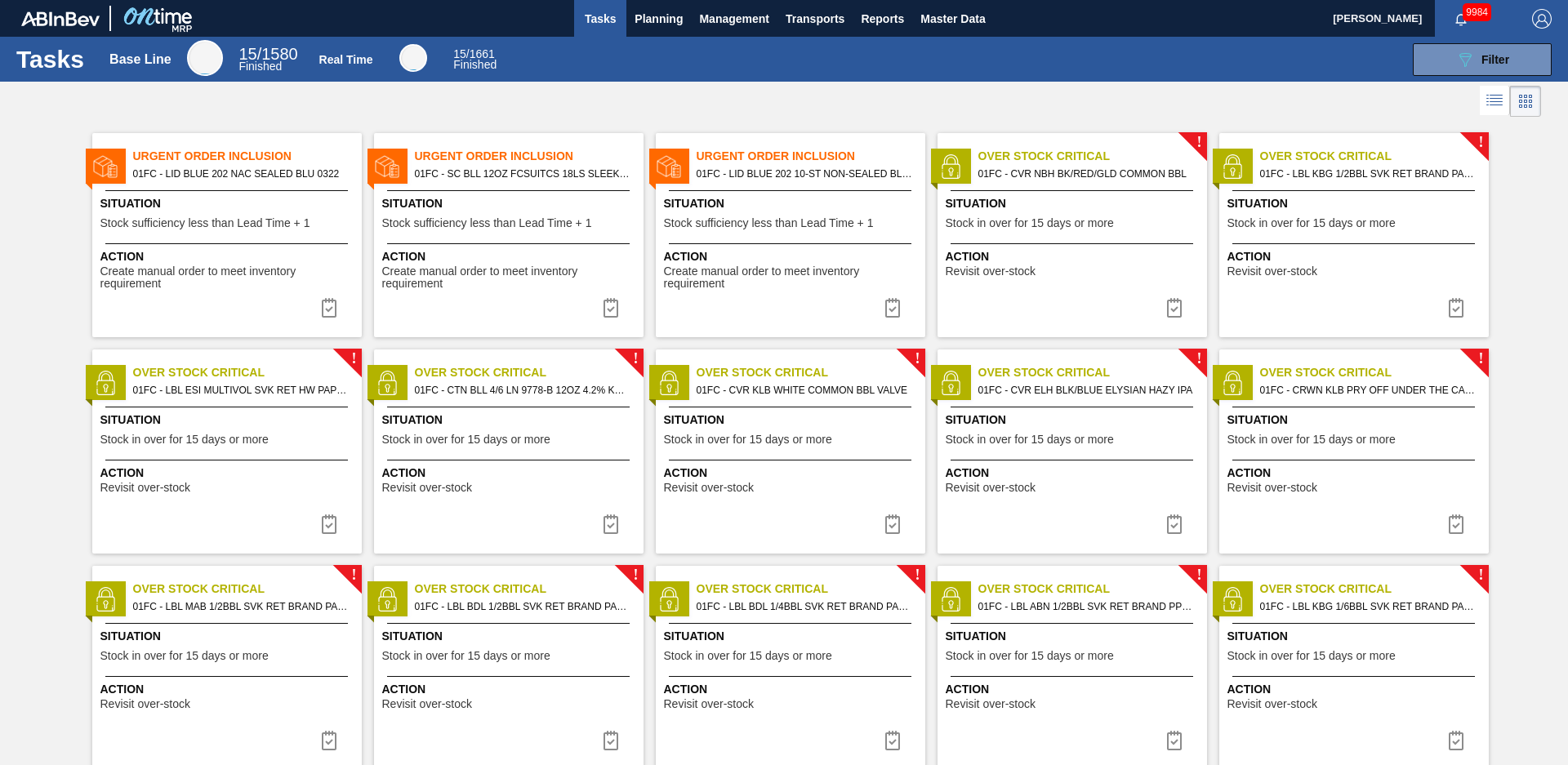
click at [237, 190] on div "Urgent Order Inclusion 01FC - LID BLUE 202 NAC SEALED BLU 0322 Situation Stock …" at bounding box center [226, 235] width 269 height 204
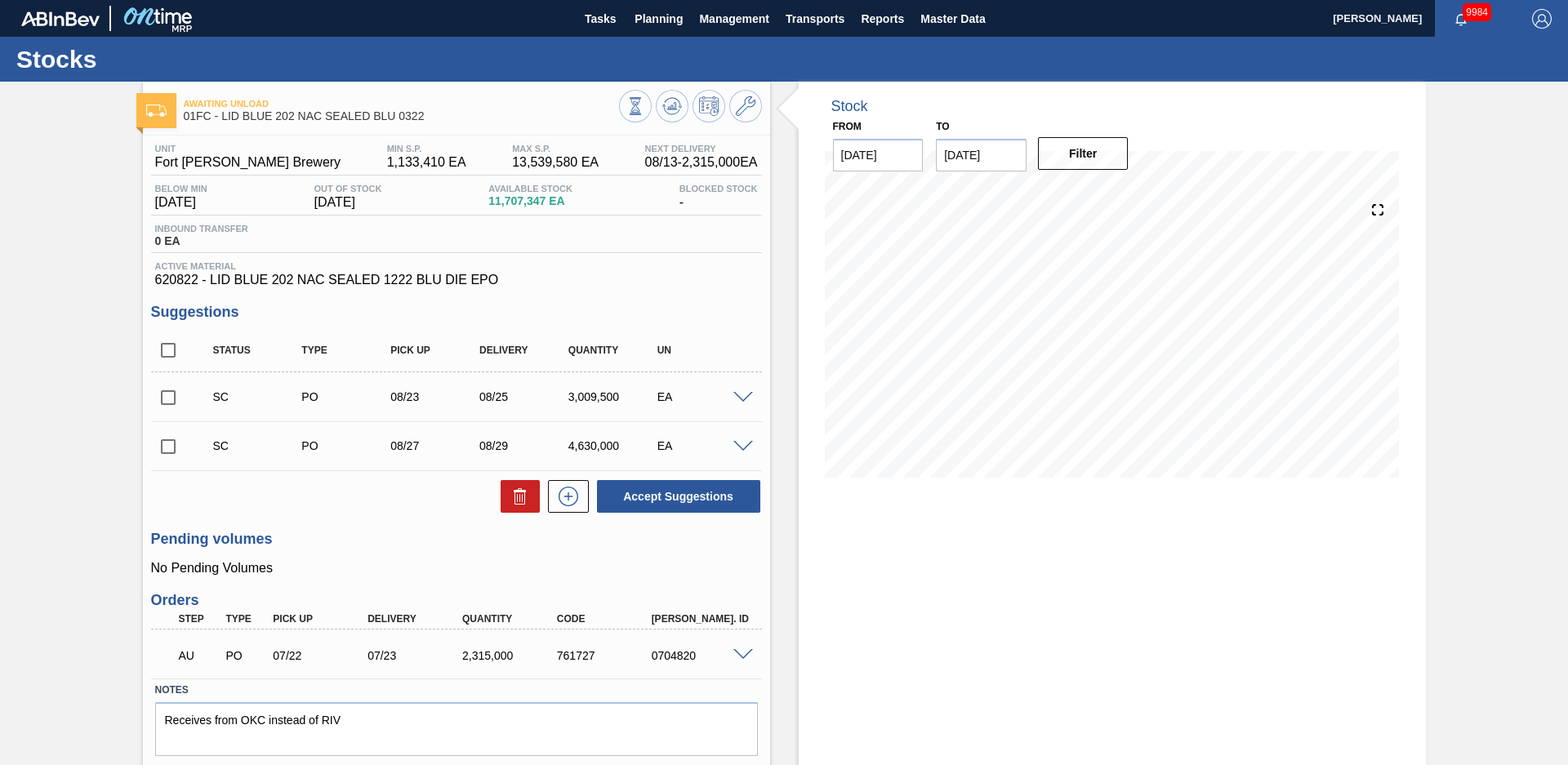
click at [46, 221] on div "Awaiting Unload 01FC - LID BLUE 202 NAC SEALED BLU 0322 Unit Fort [PERSON_NAME]…" at bounding box center [784, 447] width 1568 height 731
click at [72, 135] on div "Awaiting Unload 01FC - LID BLUE 202 NAC SEALED BLU 0322 Unit Fort [PERSON_NAME]…" at bounding box center [784, 447] width 1568 height 731
click at [786, 370] on div "Stock From [DATE] to [DATE] Filter" at bounding box center [1098, 447] width 656 height 731
click at [751, 105] on icon at bounding box center [746, 106] width 20 height 20
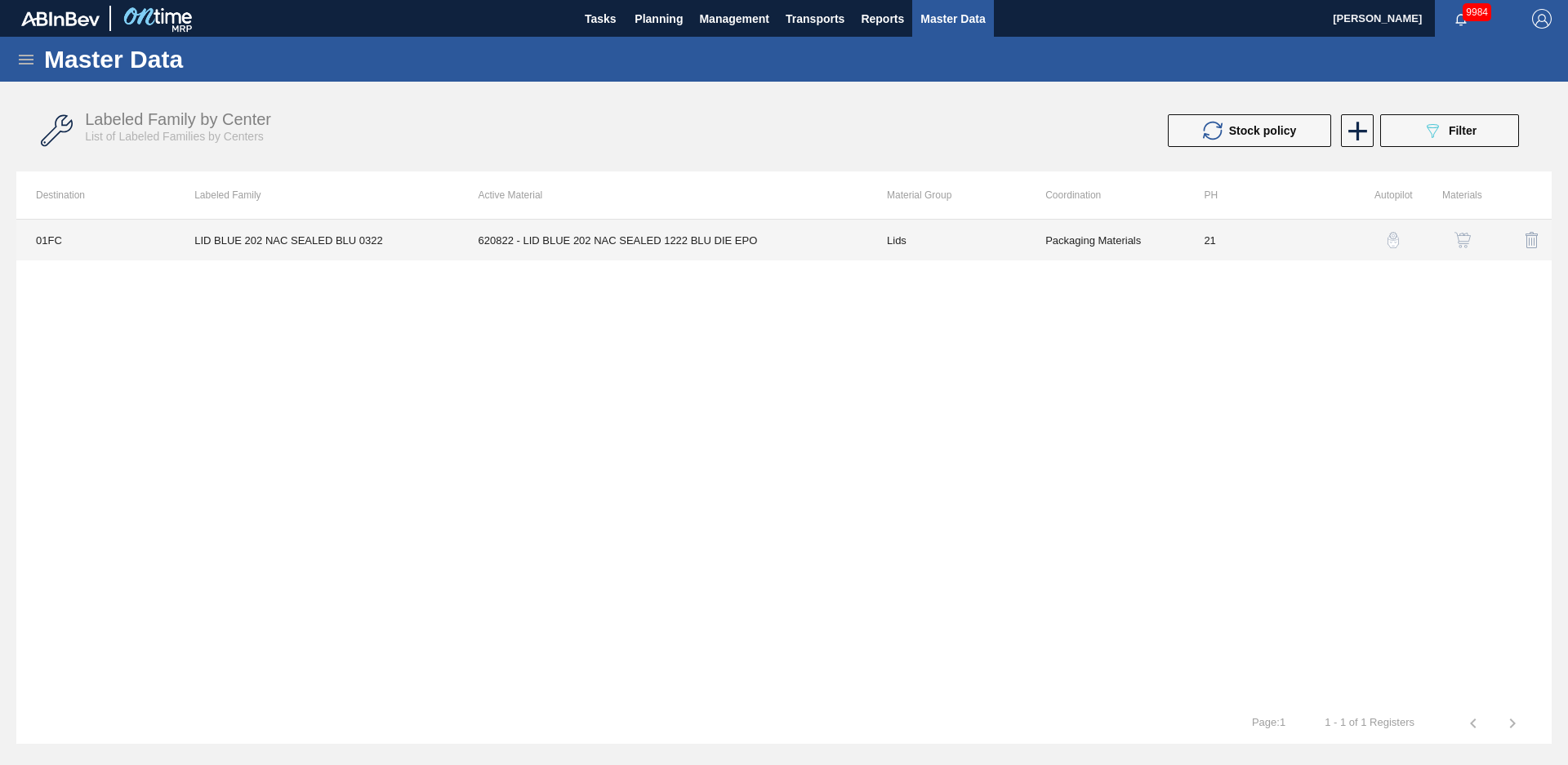
click at [742, 250] on td "620822 - LID BLUE 202 NAC SEALED 1222 BLU DIE EPO" at bounding box center [663, 239] width 408 height 40
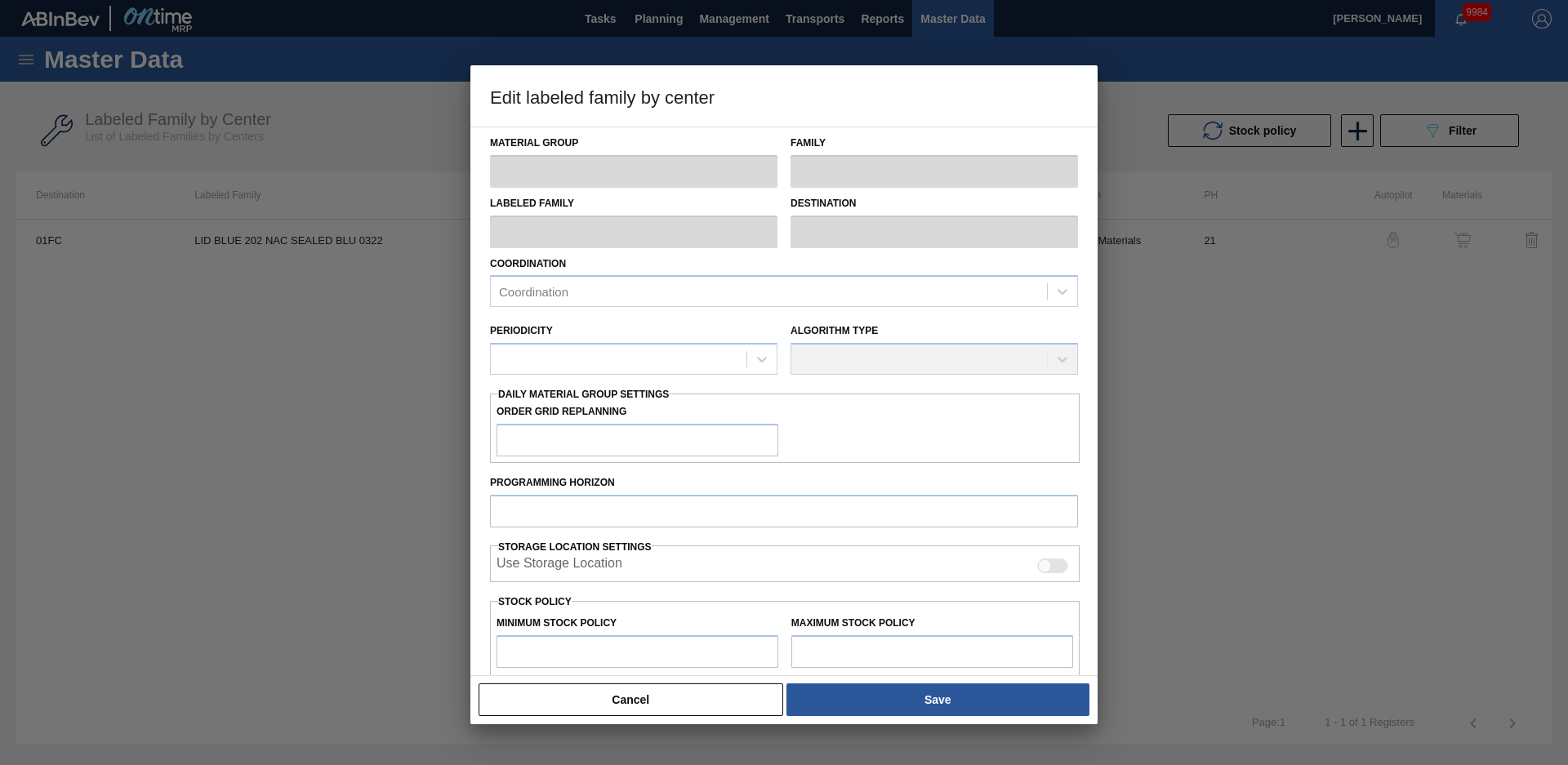
type input "Lids"
type input "Generic 202 Lid"
type input "LID BLUE 202 NAC SEALED BLU 0322"
type input "01FC - Fort [PERSON_NAME] Brewery"
type input "0"
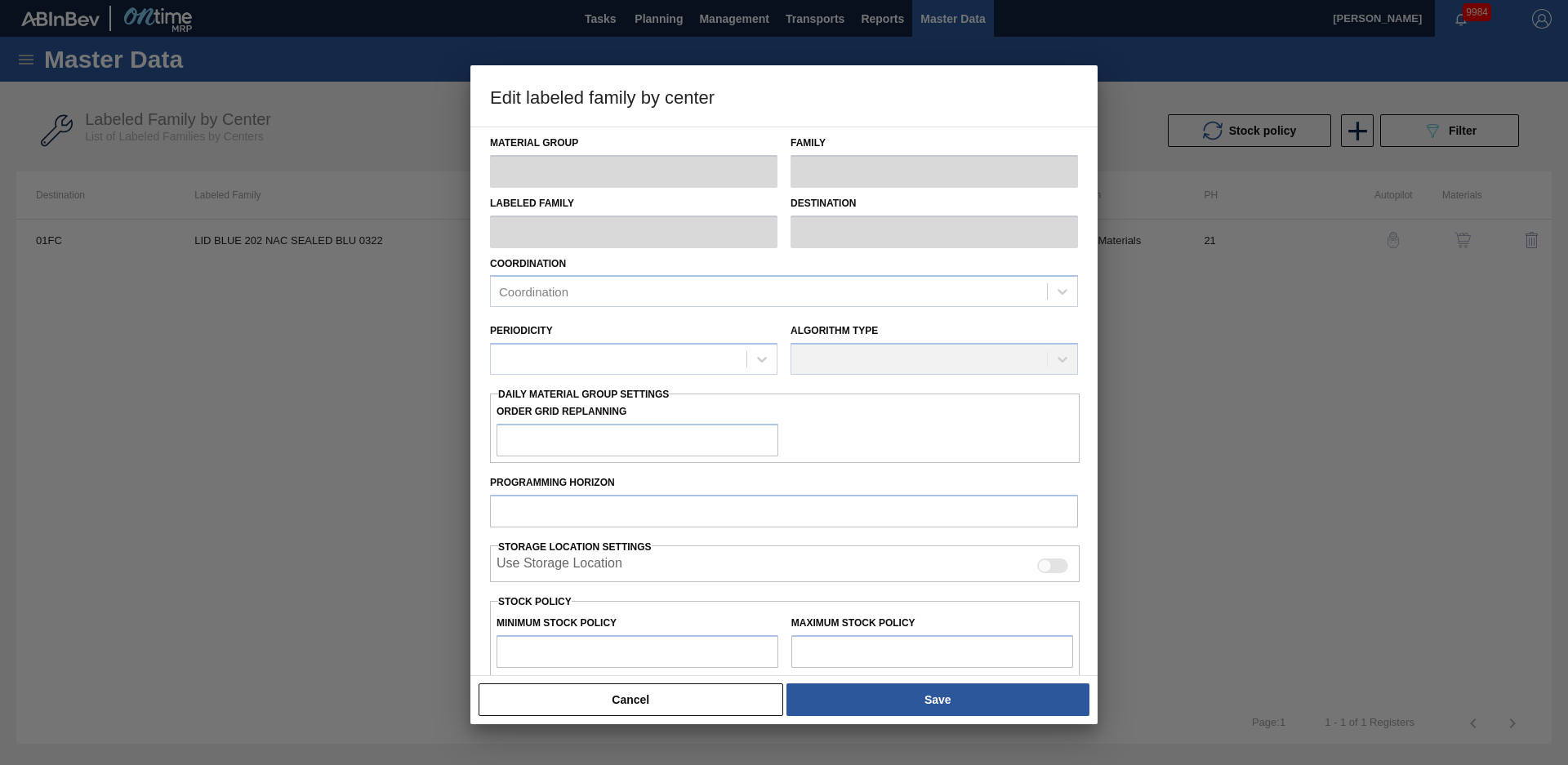
type input "21"
type input "1,133,410"
type input "13,539,580"
type input "10"
type input "2,374,027"
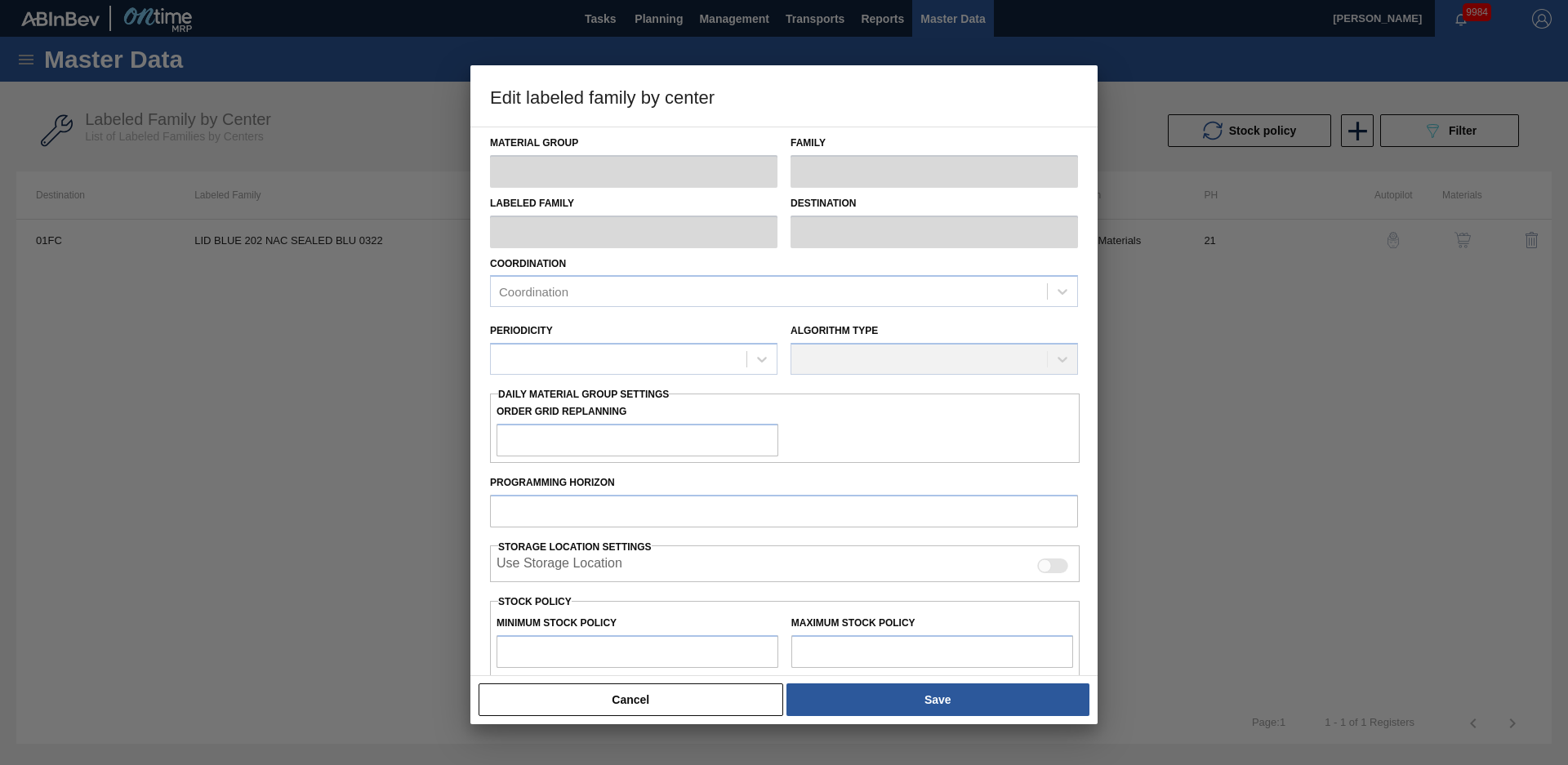
checkbox input "true"
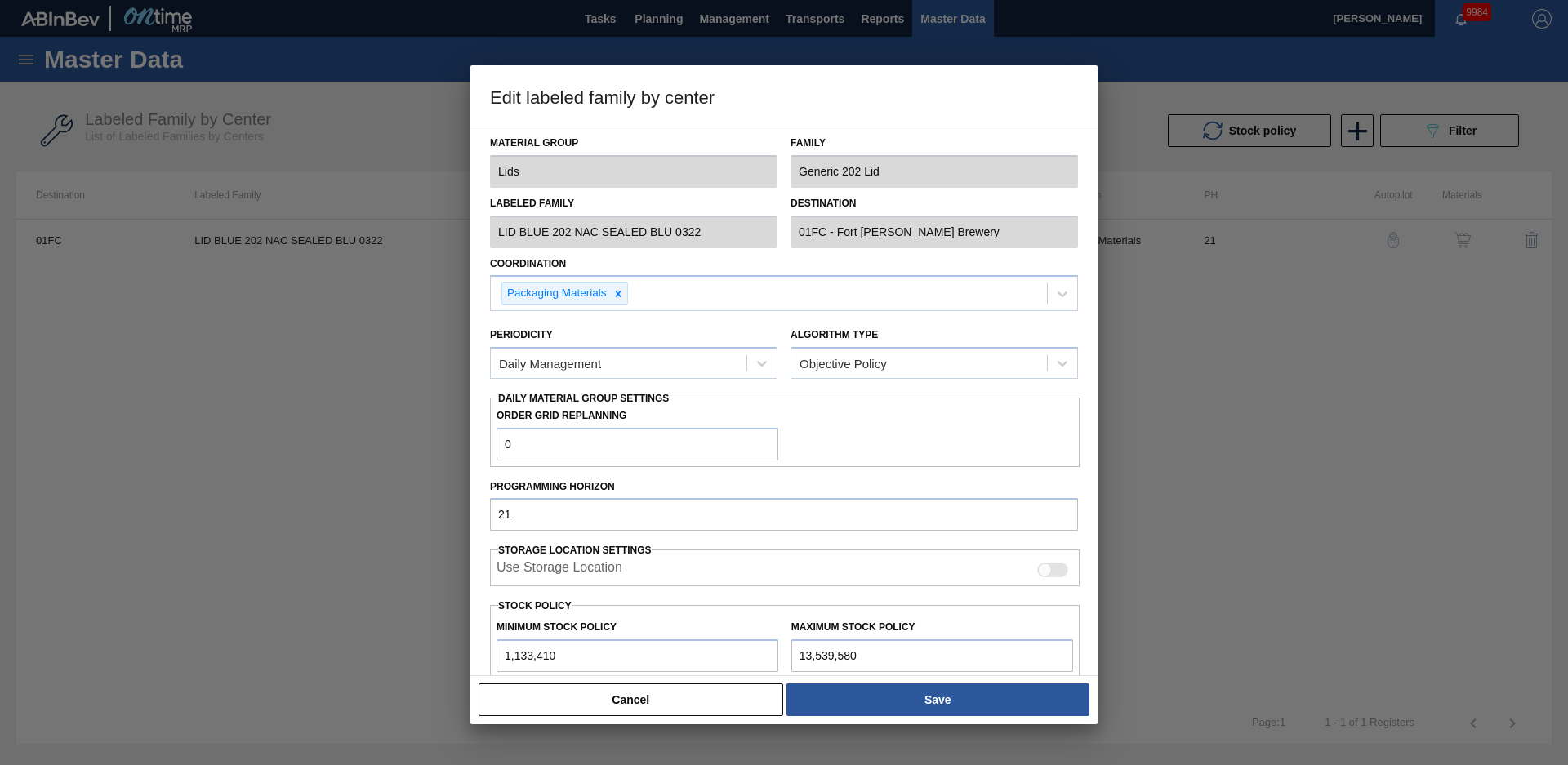
scroll to position [236, 0]
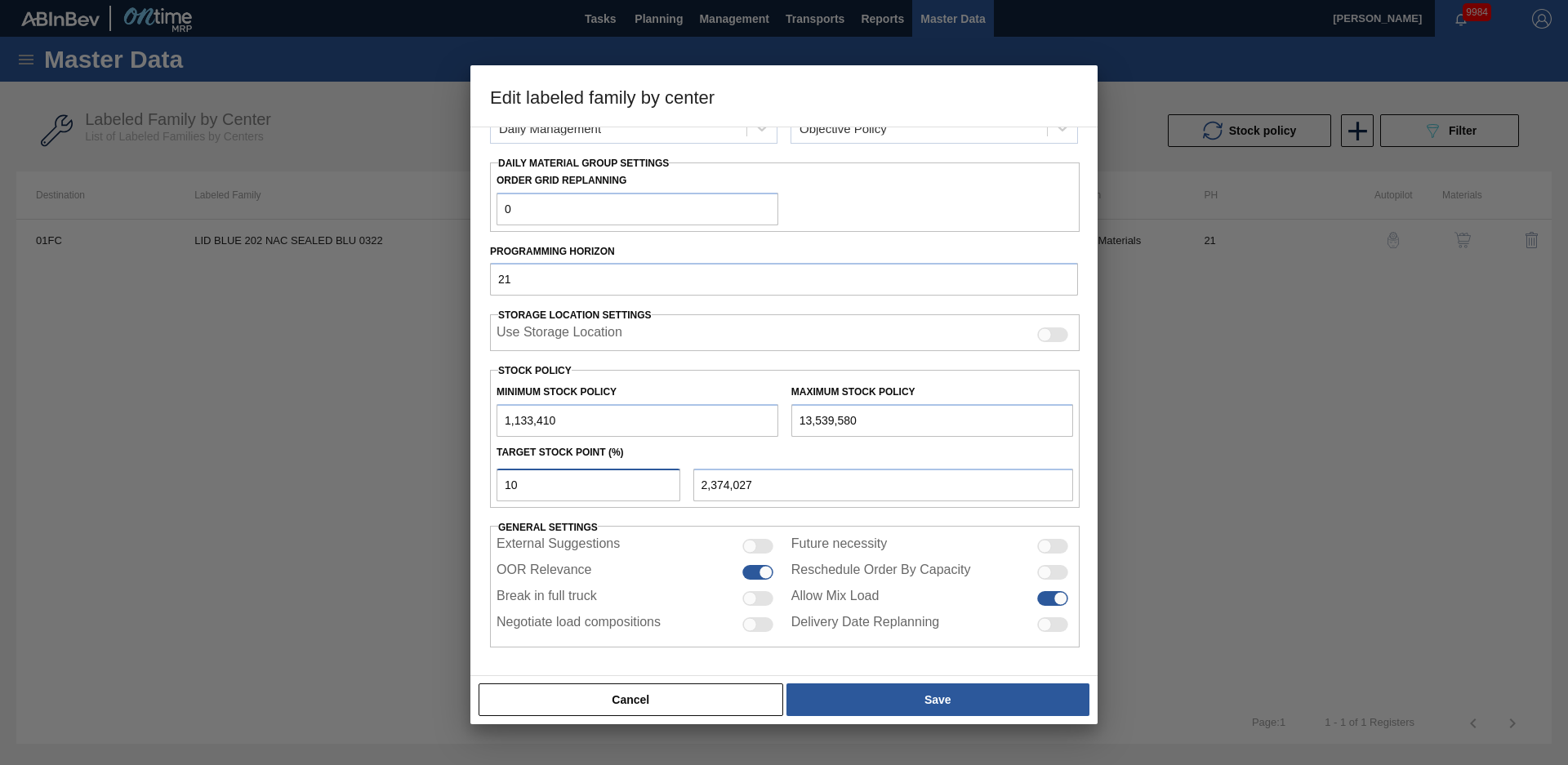
drag, startPoint x: 542, startPoint y: 484, endPoint x: 411, endPoint y: 482, distance: 131.0
click at [411, 482] on div "Edit labeled family by center Material Group Lids Family Generic 202 Lid Labele…" at bounding box center [784, 382] width 1568 height 765
type input "2"
type input "1,381,533"
type input "20"
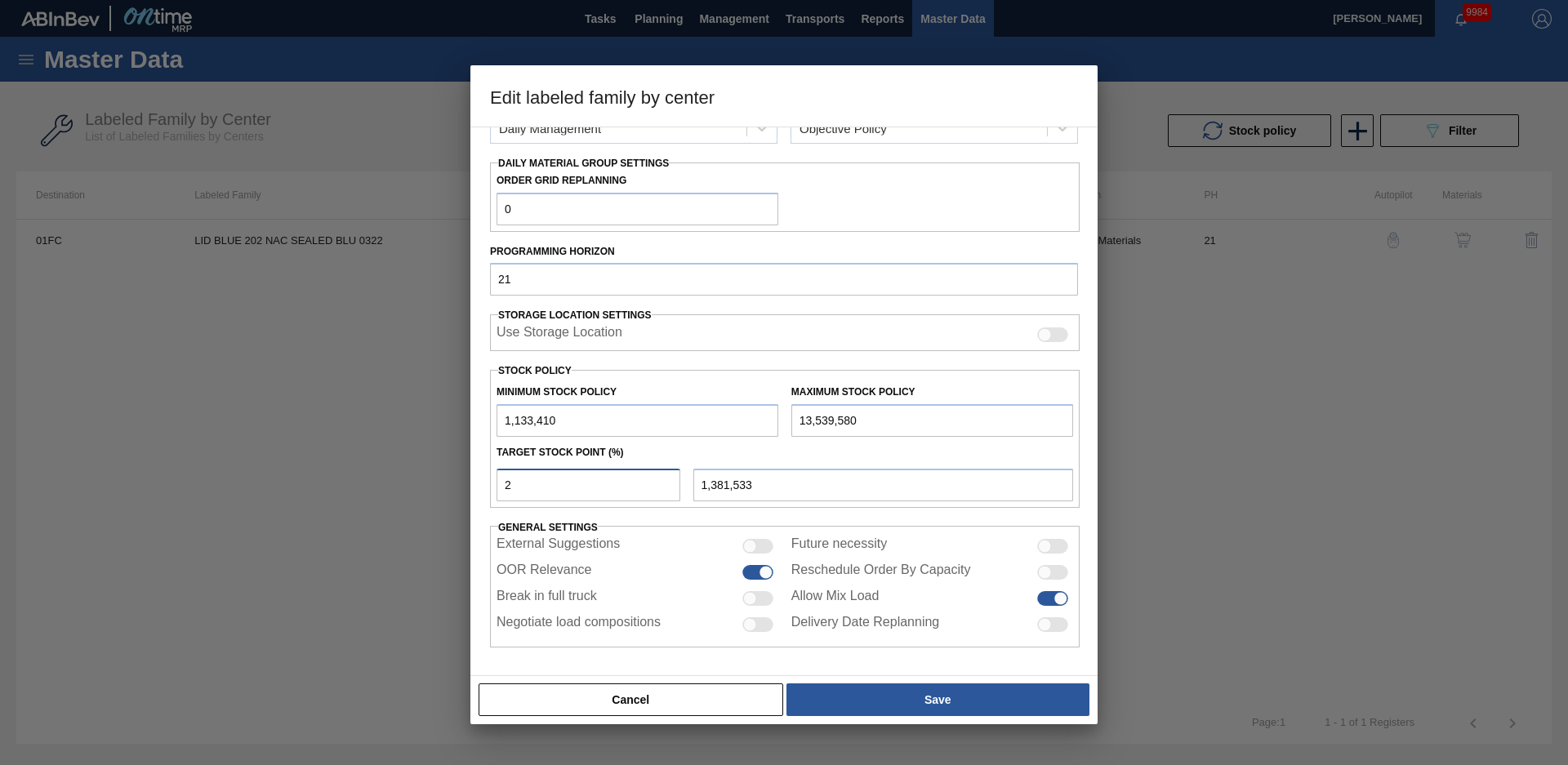
type input "3,614,644"
type input "2"
type input "1,381,533"
type input "25"
type input "4,234,953"
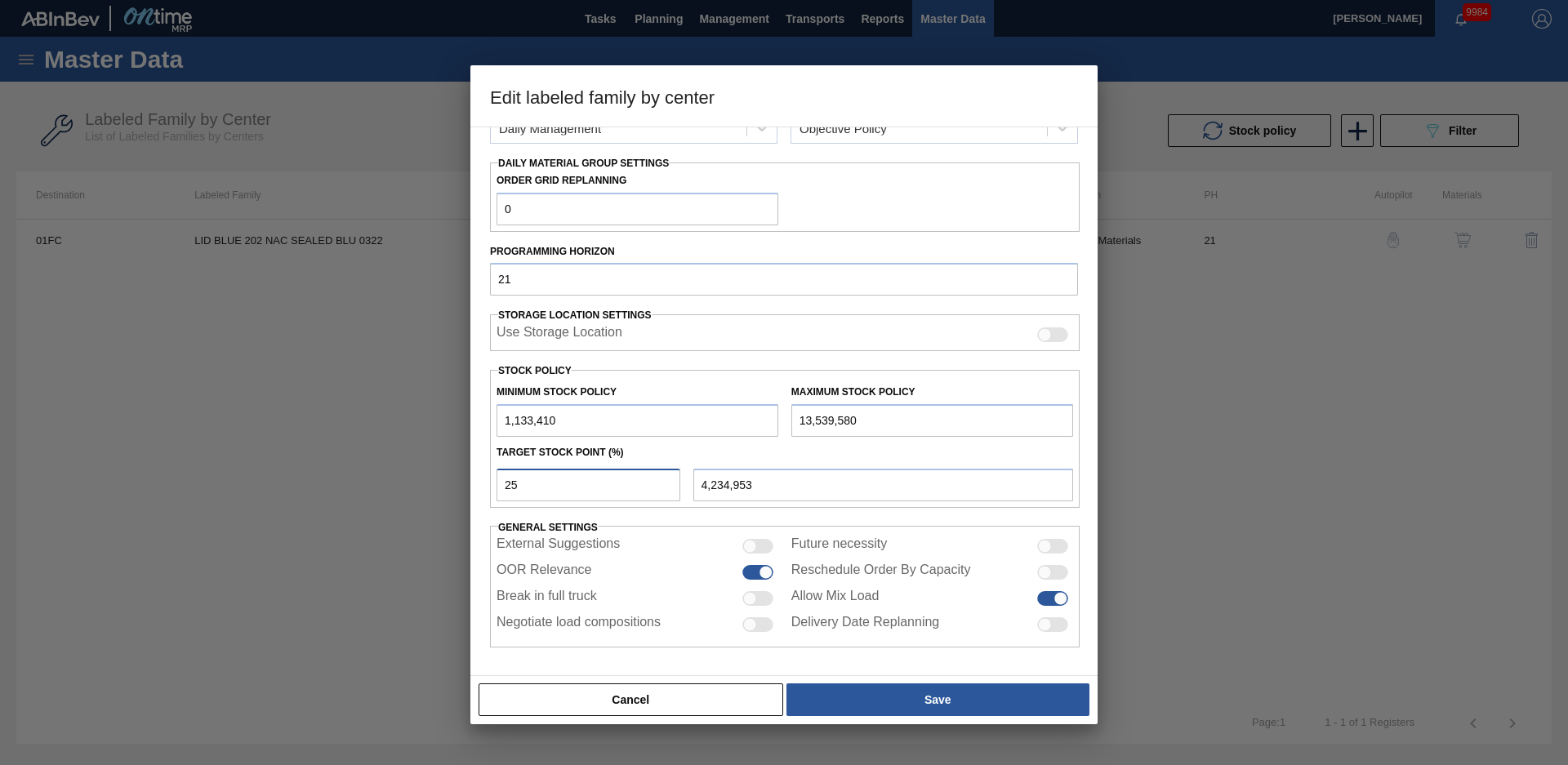
type input "2"
type input "1,381,533"
type input "28"
type input "4,607,138"
type input "2"
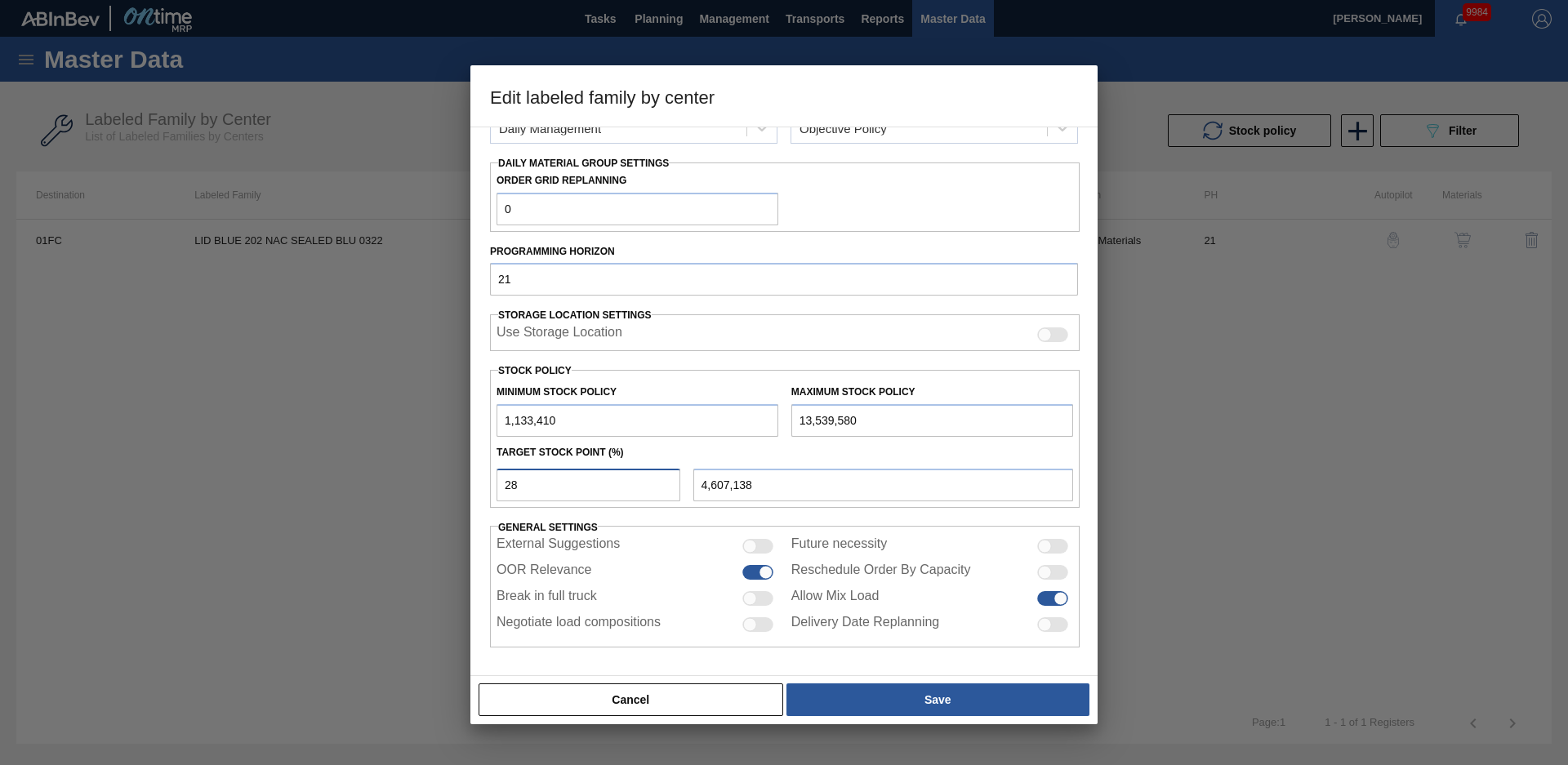
type input "1,381,533"
type input "24"
type input "4,110,891"
type input "2"
type input "1,381,533"
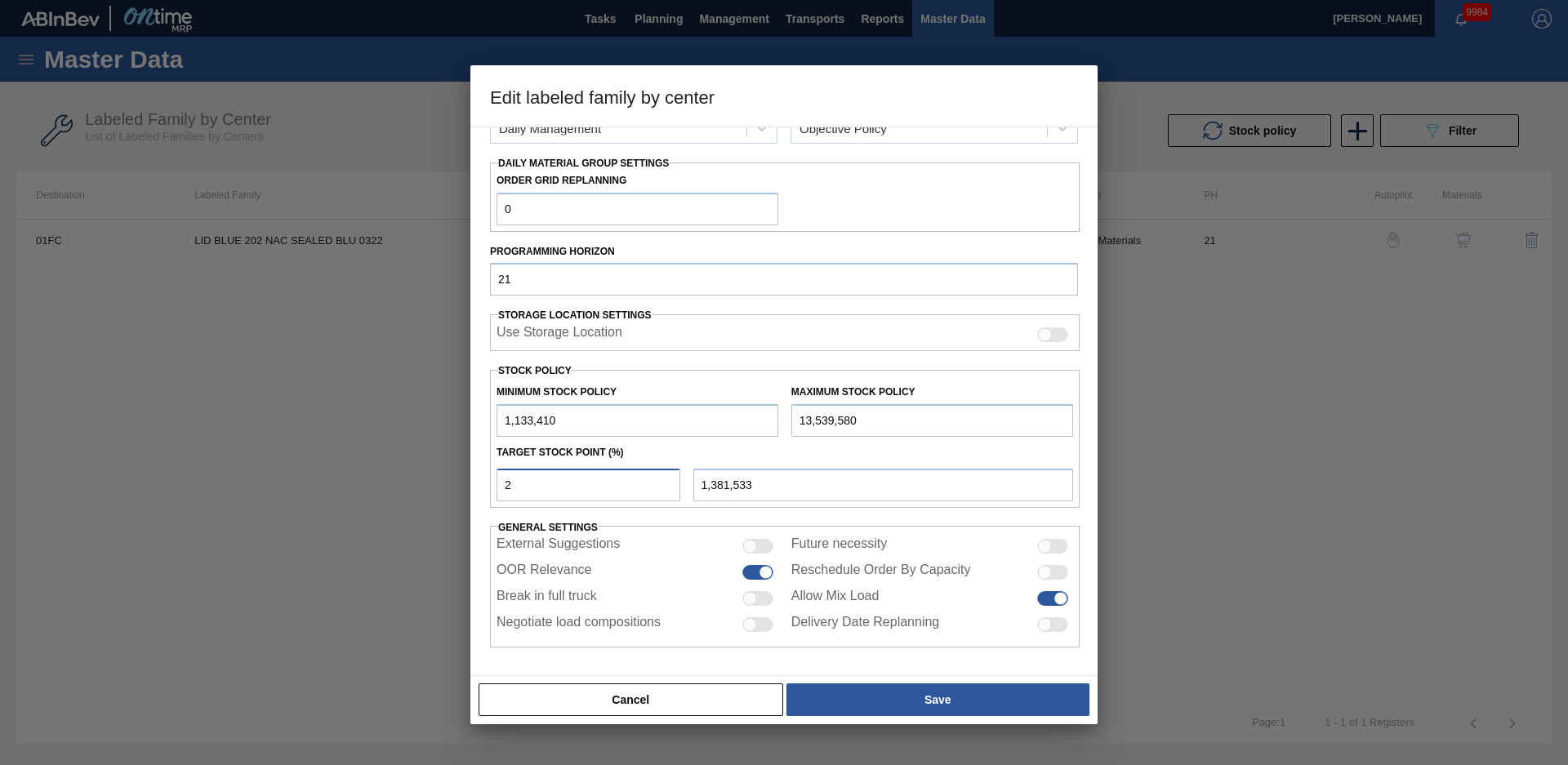
type input "26"
type input "4,359,014"
type input "2"
type input "1,381,533"
type input "27"
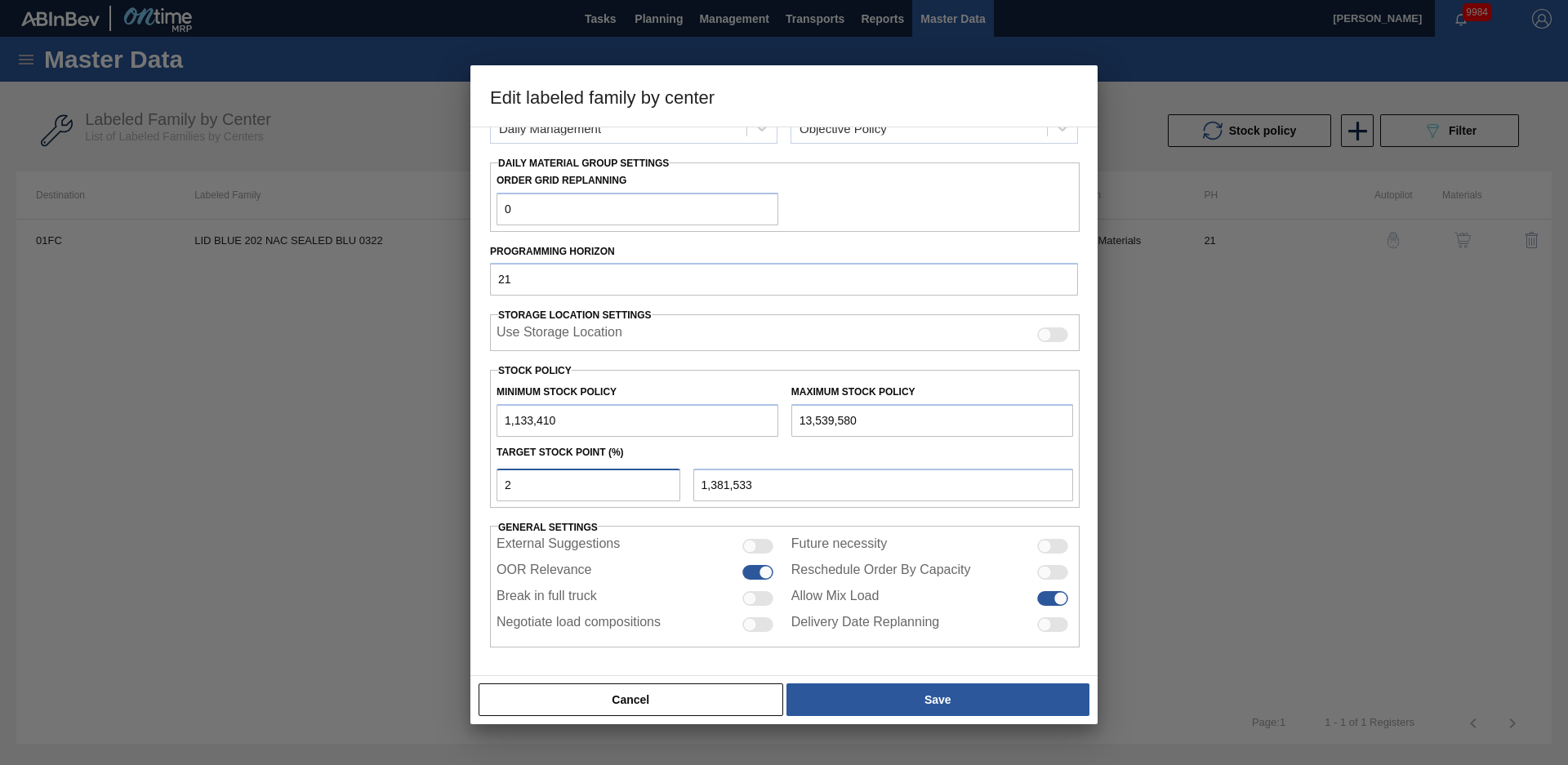
type input "4,483,076"
type input "27"
click at [690, 502] on div "Minimum Stock Policy 1,133,410 Maximum Stock Policy 13,539,580 Target Stock Poi…" at bounding box center [785, 438] width 590 height 138
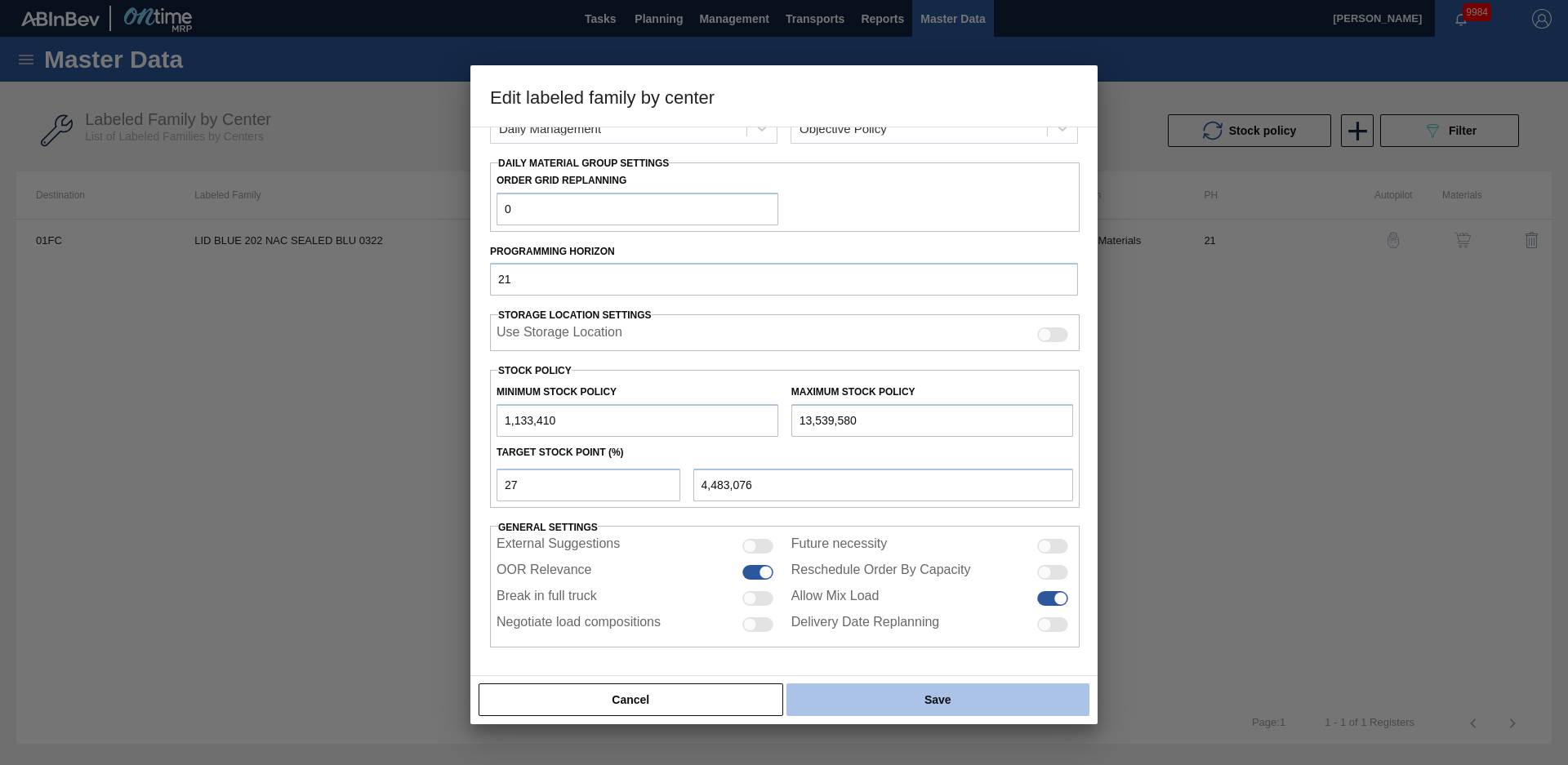
click at [954, 711] on button "Save" at bounding box center [938, 699] width 303 height 33
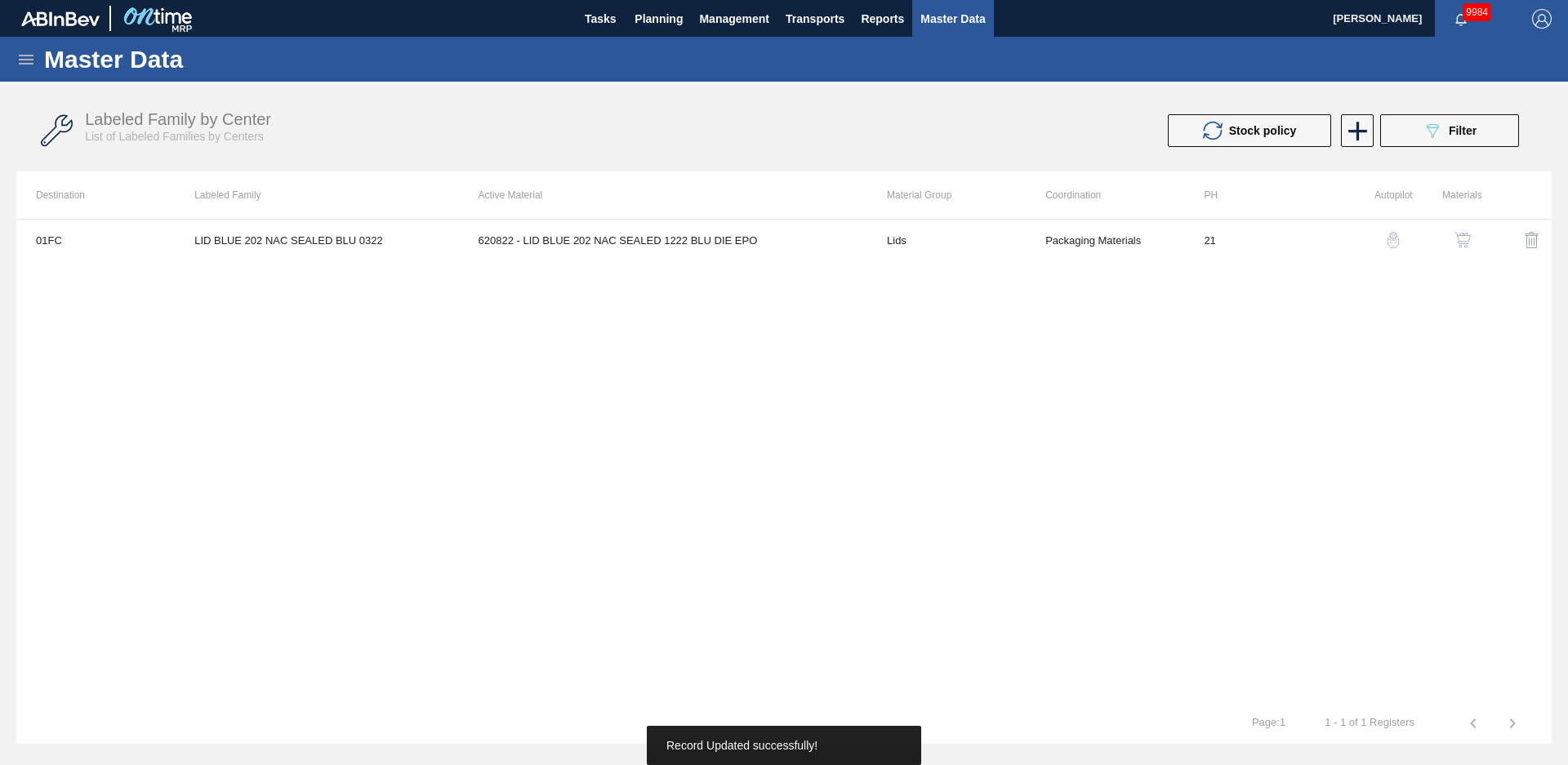
click at [508, 103] on div "Labeled Family by Center List of Labeled Families by Centers Stock policy 089F7…" at bounding box center [783, 130] width 1535 height 61
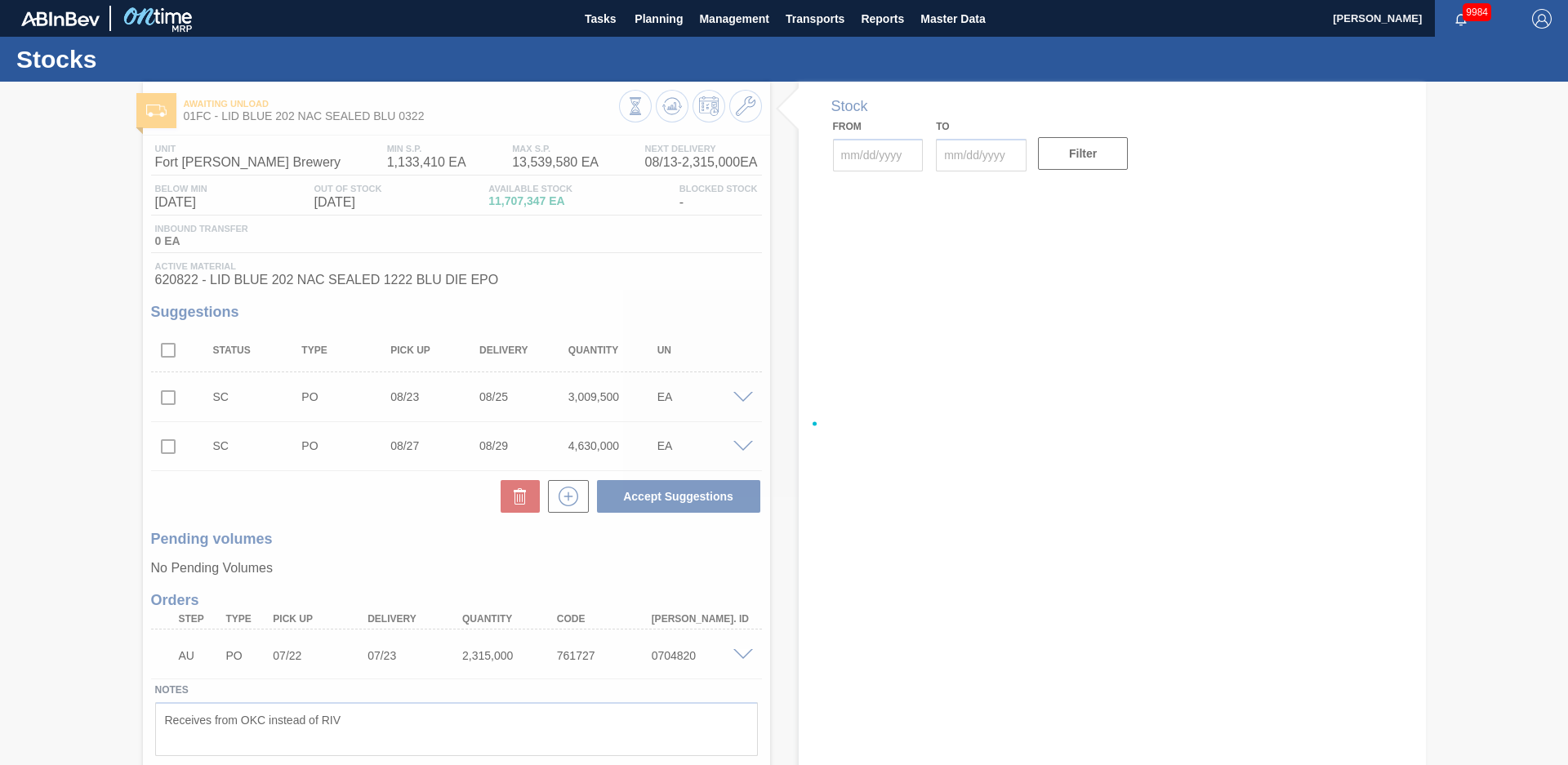
type input "[DATE]"
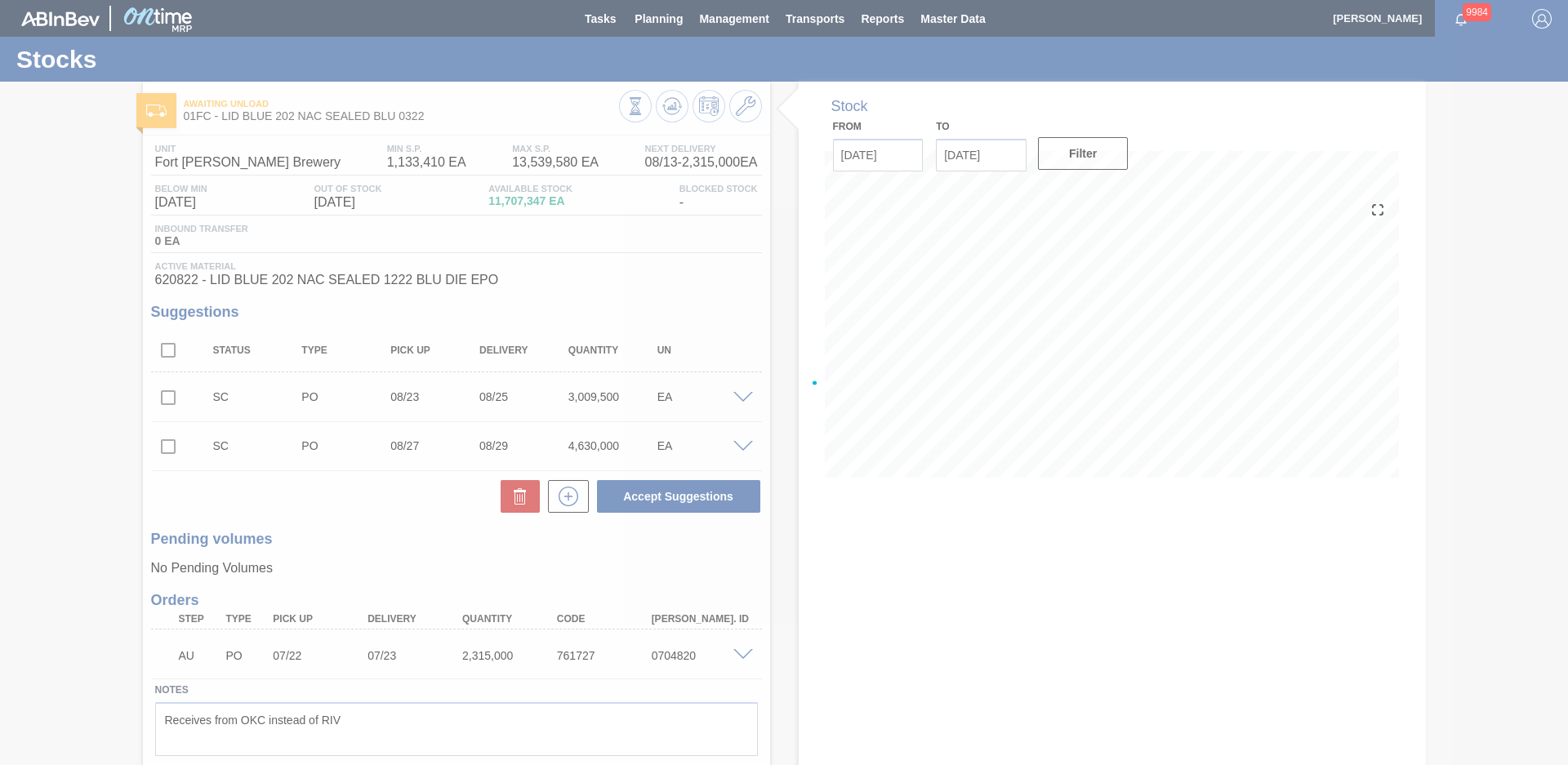
click at [669, 106] on div at bounding box center [784, 382] width 1568 height 765
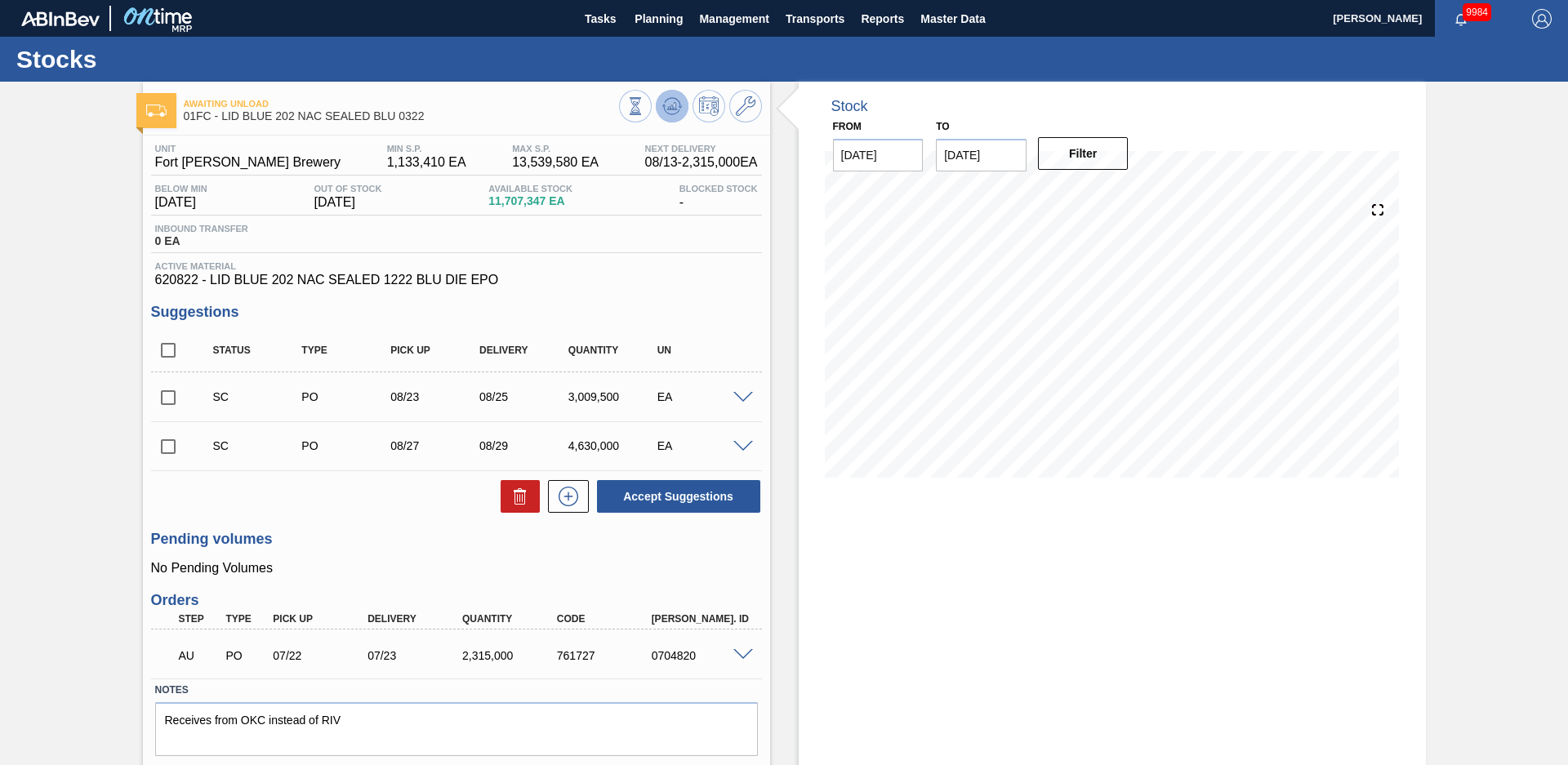
click at [667, 109] on icon at bounding box center [671, 106] width 10 height 8
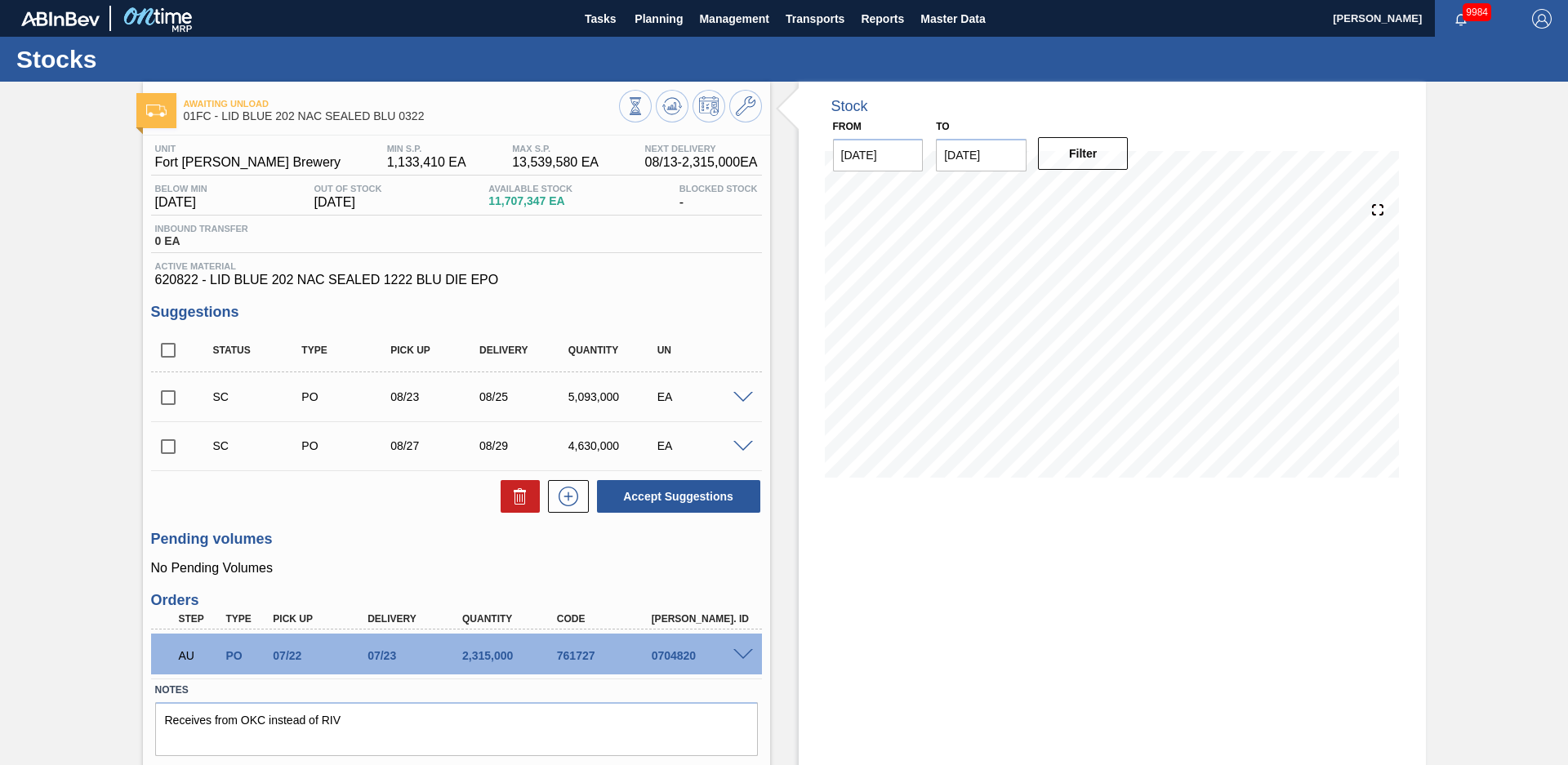
click at [780, 275] on div "Stock From [DATE] to [DATE] Filter" at bounding box center [1098, 447] width 656 height 731
click at [744, 96] on button at bounding box center [746, 106] width 33 height 33
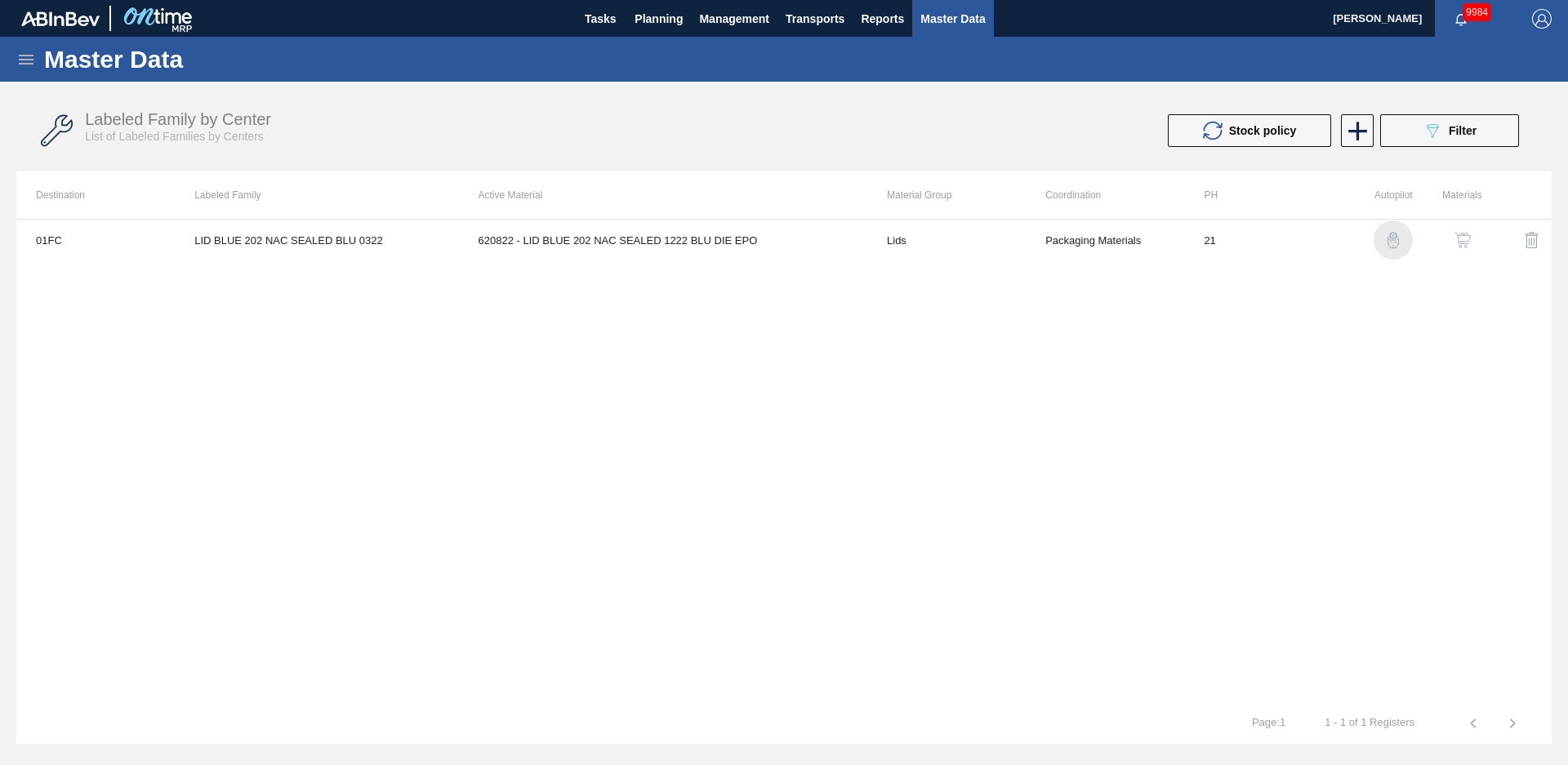
click at [1394, 238] on img "button" at bounding box center [1392, 239] width 16 height 16
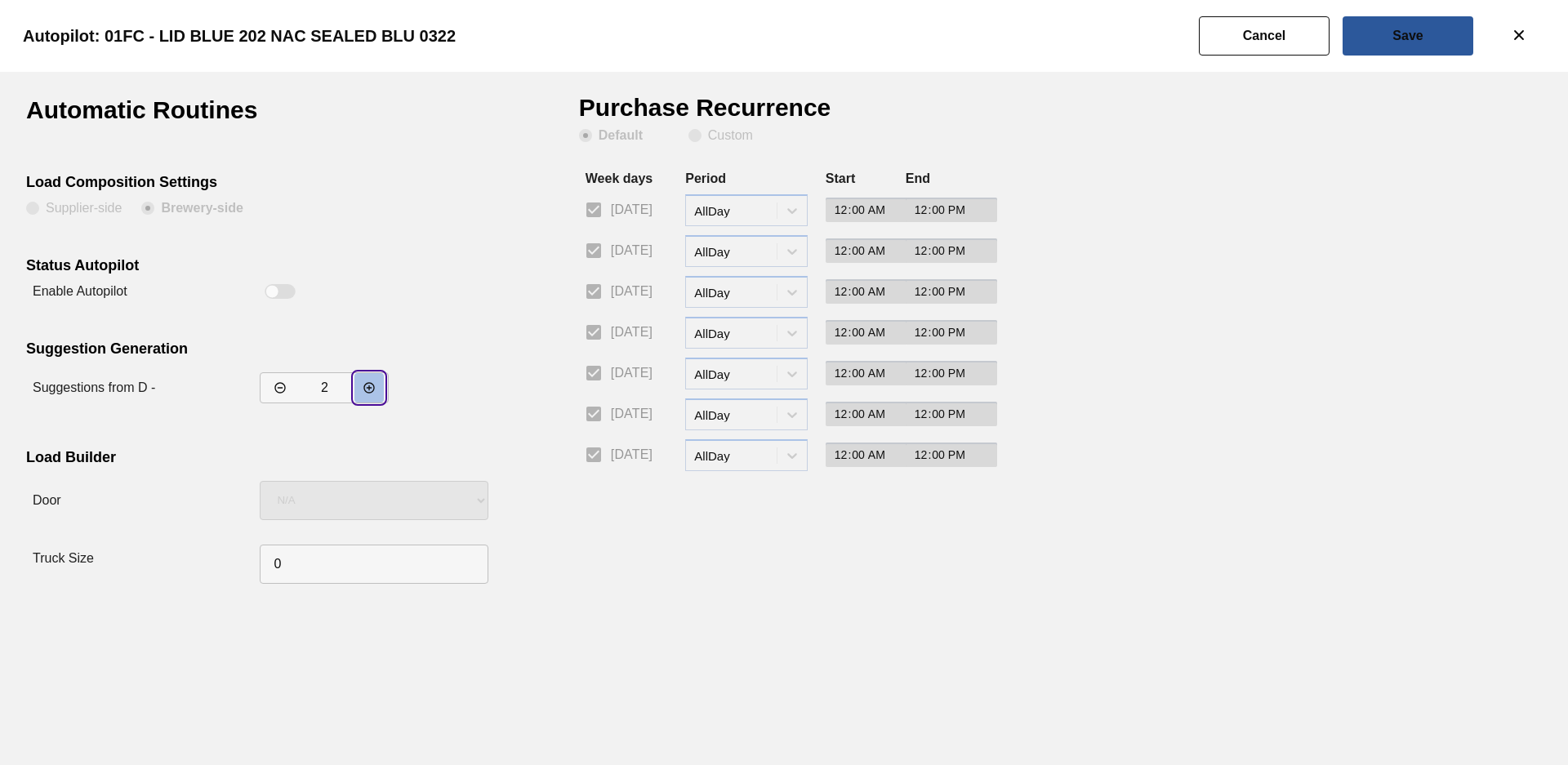
click at [374, 383] on icon "decrementar valor" at bounding box center [369, 388] width 13 height 13
type input "3"
drag, startPoint x: 1432, startPoint y: 35, endPoint x: 1401, endPoint y: 61, distance: 40.5
click at [1431, 35] on button "Save" at bounding box center [1407, 36] width 131 height 39
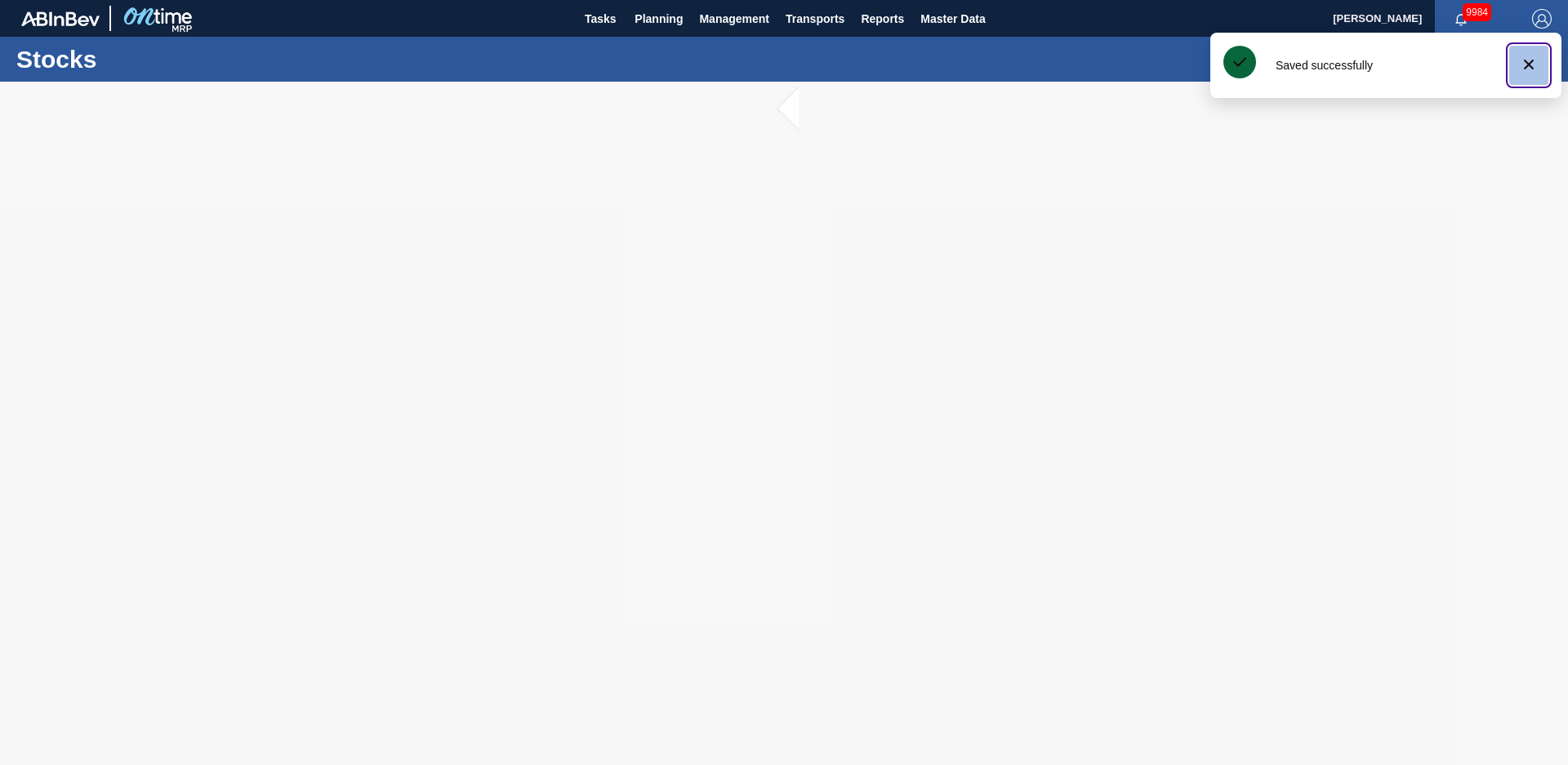
click at [1522, 70] on icon "botão de ícone" at bounding box center [1529, 64] width 20 height 20
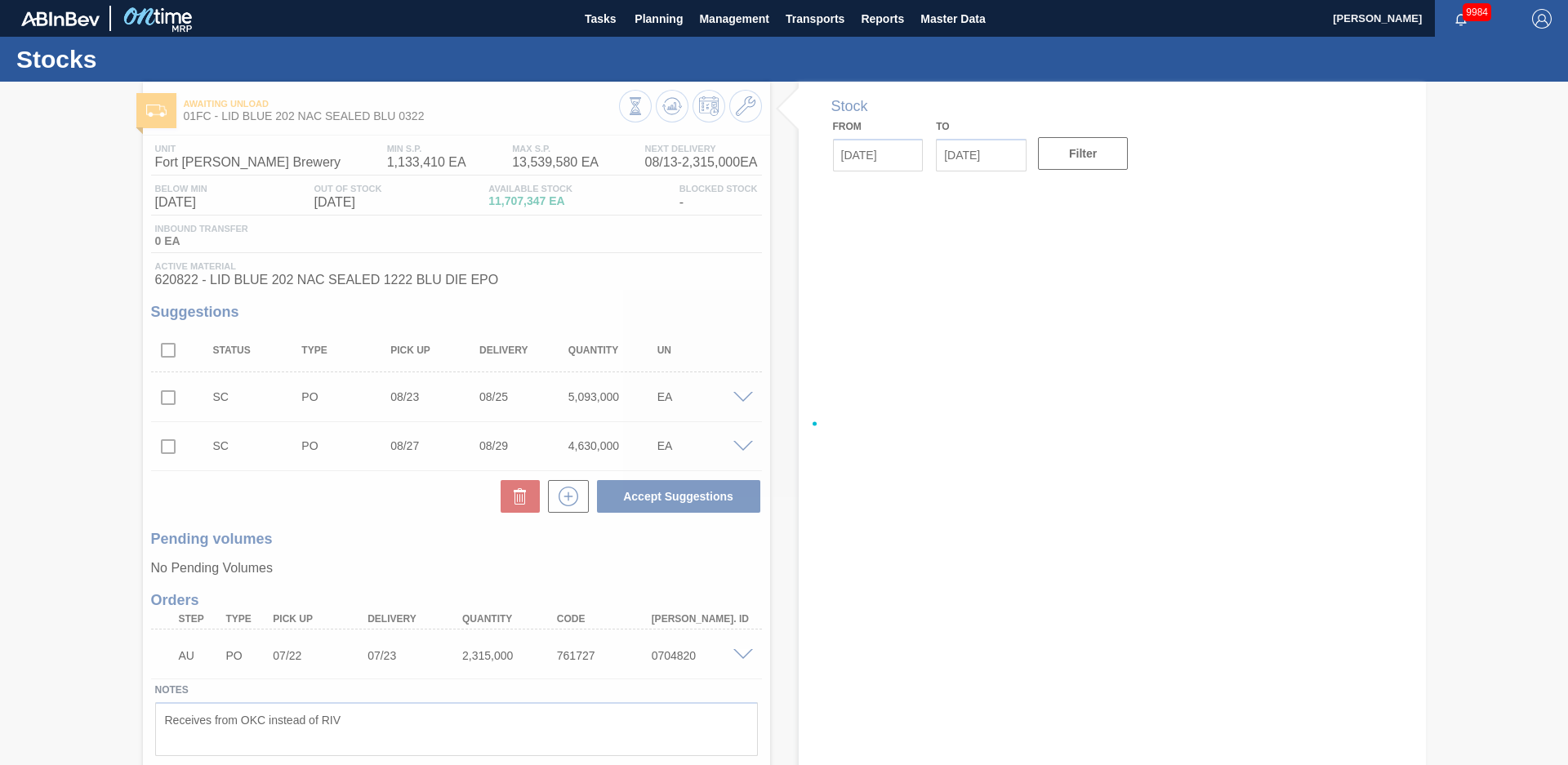
type input "[DATE]"
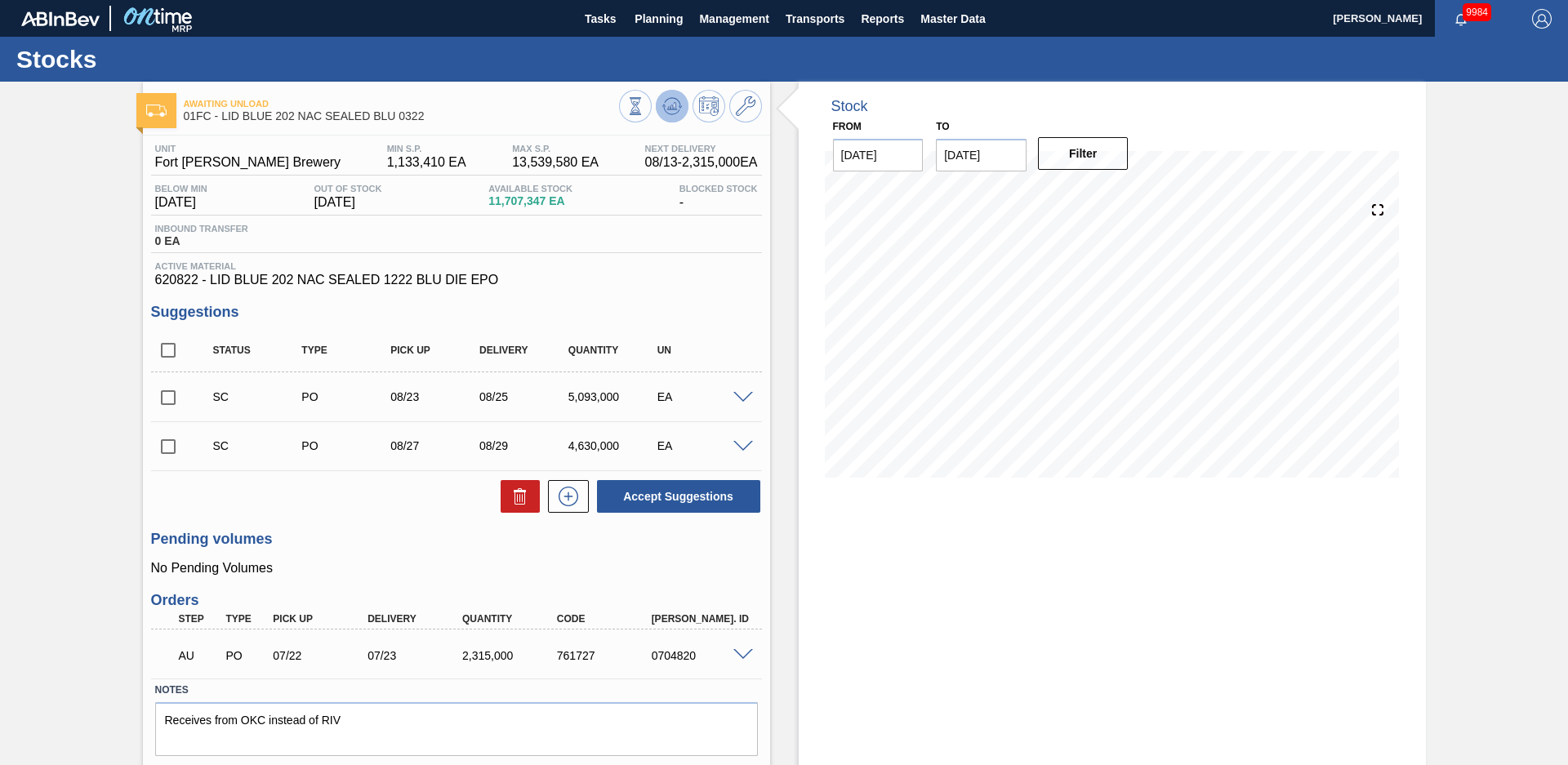
click at [644, 112] on icon at bounding box center [635, 106] width 18 height 18
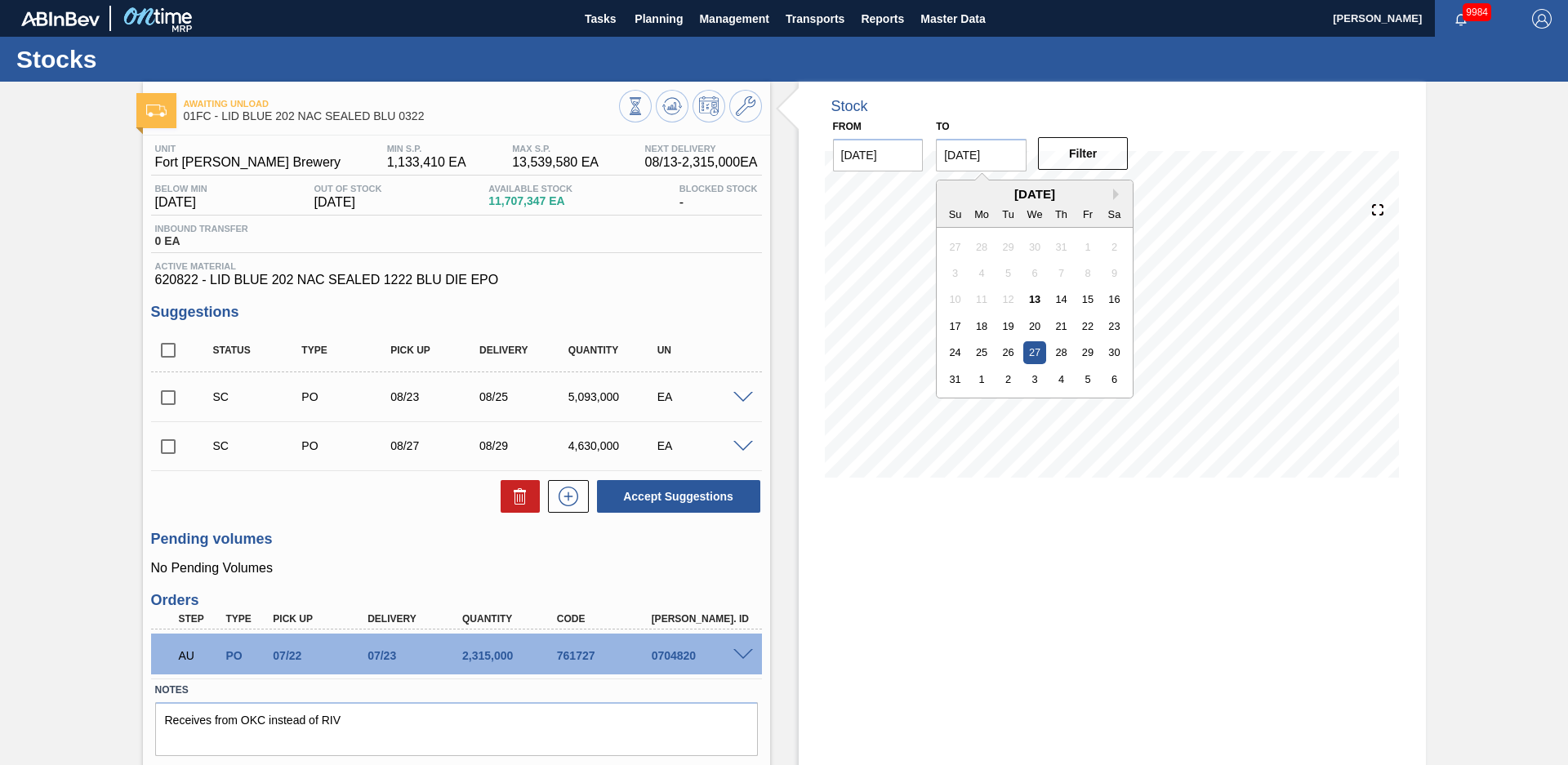
click at [1014, 150] on input "[DATE]" at bounding box center [981, 155] width 91 height 33
click at [1115, 191] on button "Next Month" at bounding box center [1119, 194] width 11 height 11
click at [1114, 191] on button "Next Month" at bounding box center [1119, 194] width 11 height 11
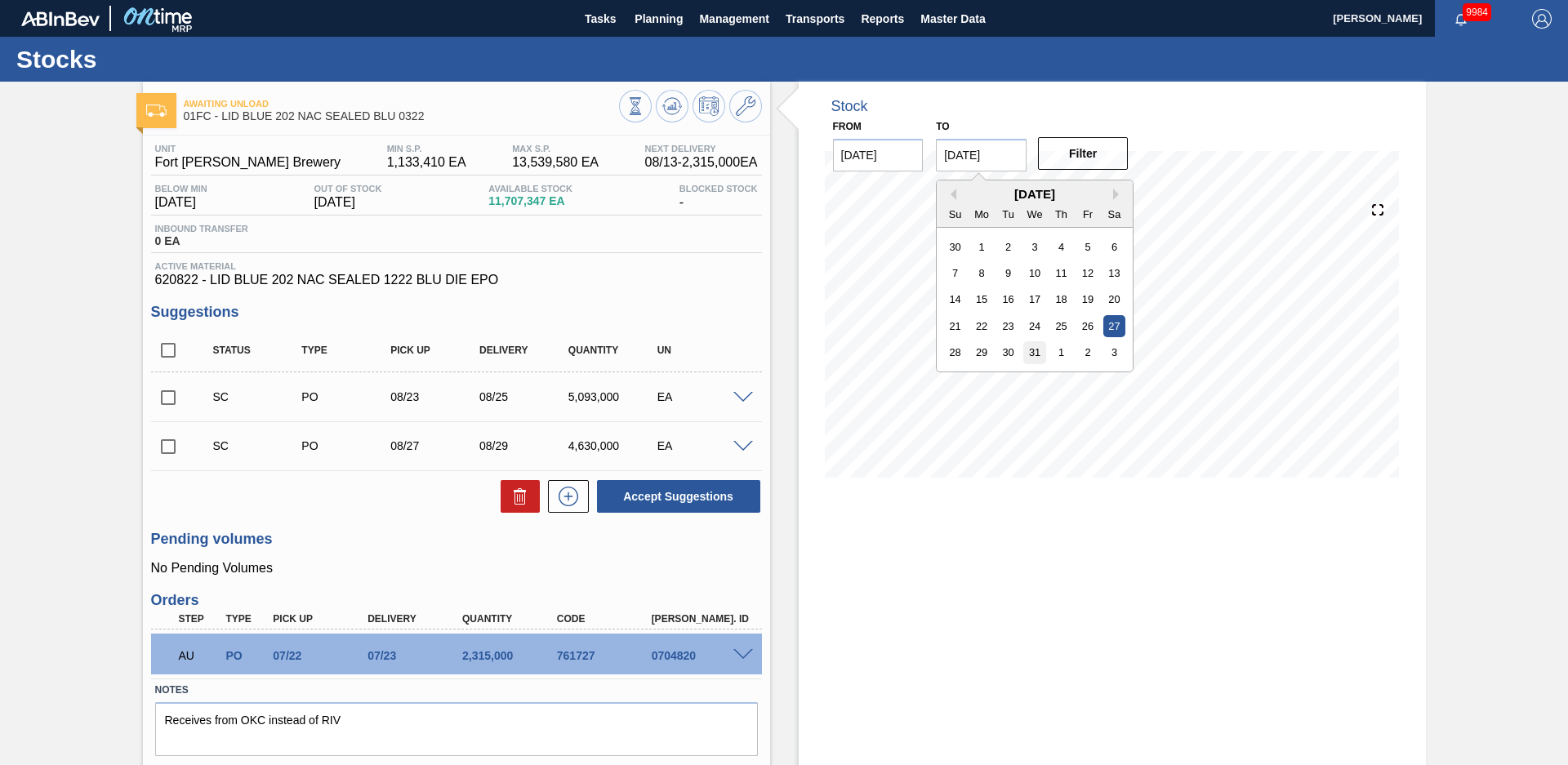
click at [1038, 349] on div "31" at bounding box center [1035, 352] width 22 height 22
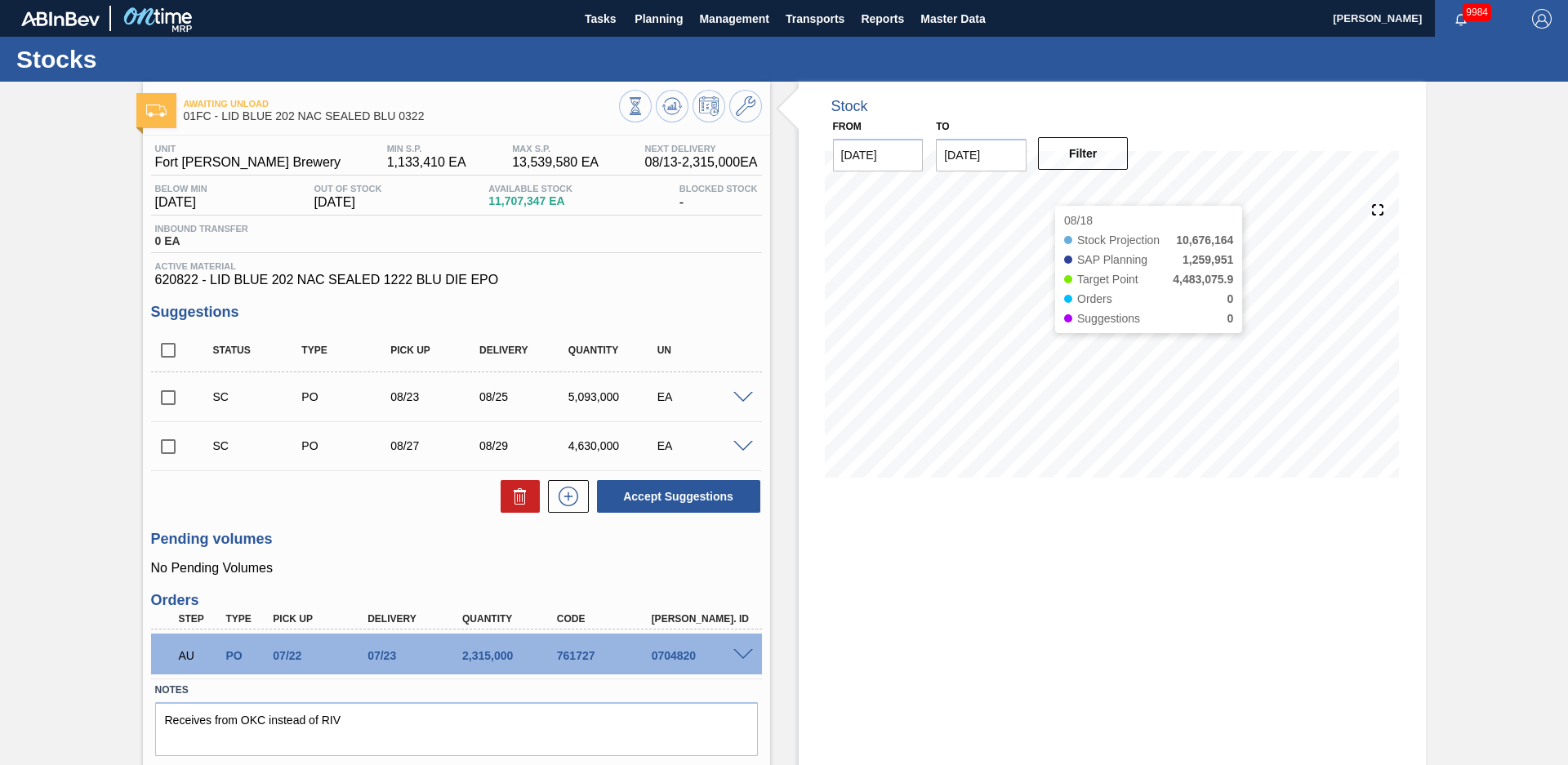
type input "[DATE]"
click at [1058, 154] on button "Filter" at bounding box center [1084, 153] width 91 height 33
click at [1437, 331] on div "Awaiting Unload 01FC - LID BLUE 202 NAC SEALED BLU 0322 Unit Fort [PERSON_NAME]…" at bounding box center [784, 447] width 1568 height 731
click at [782, 323] on div "Stock From [DATE] to [DATE] Filter 08/14 Stock Projection 12,691,792 SAP Planni…" at bounding box center [1098, 447] width 656 height 731
click at [644, 98] on icon at bounding box center [635, 106] width 18 height 18
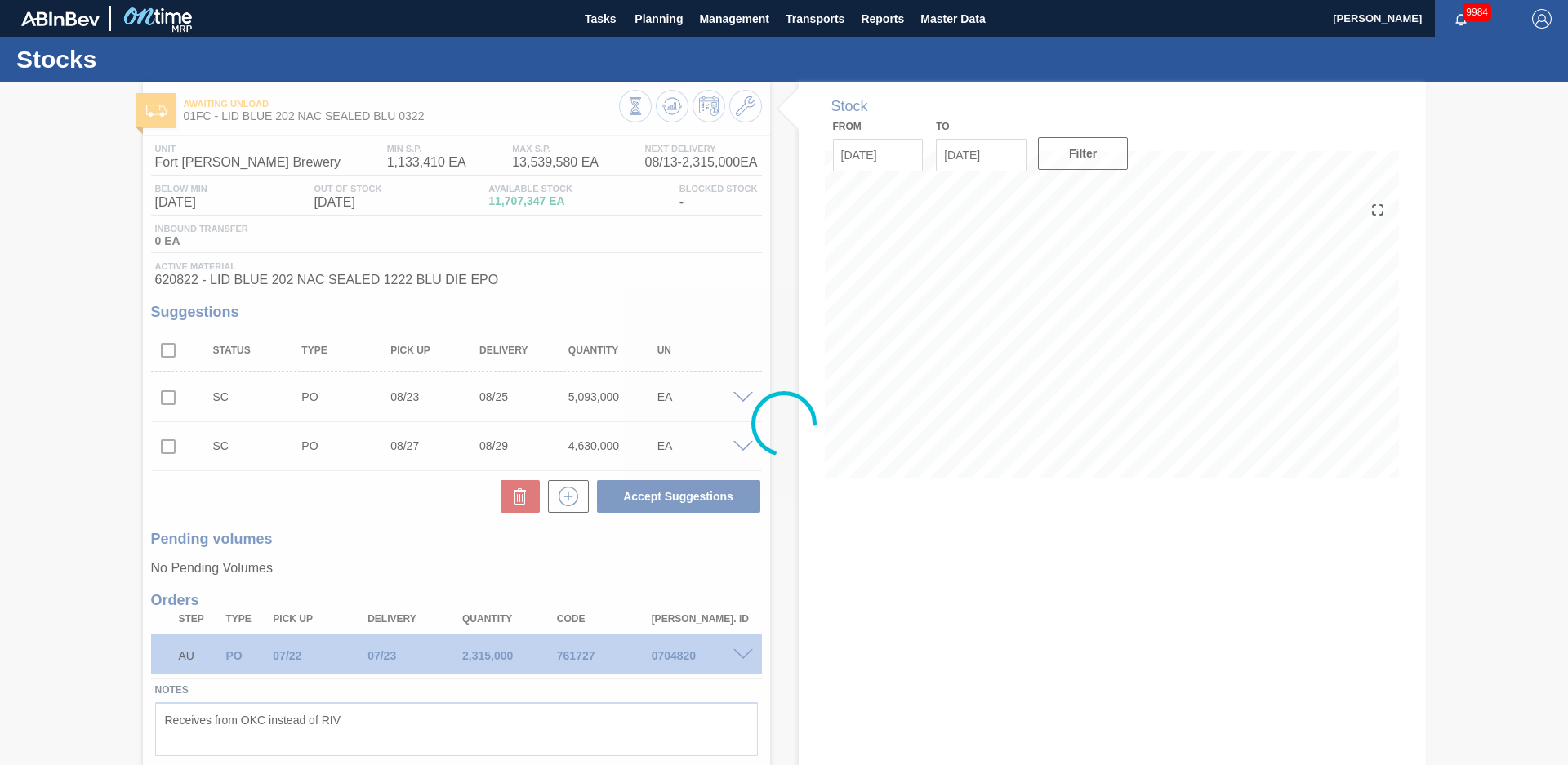
click at [783, 222] on div at bounding box center [784, 423] width 1568 height 683
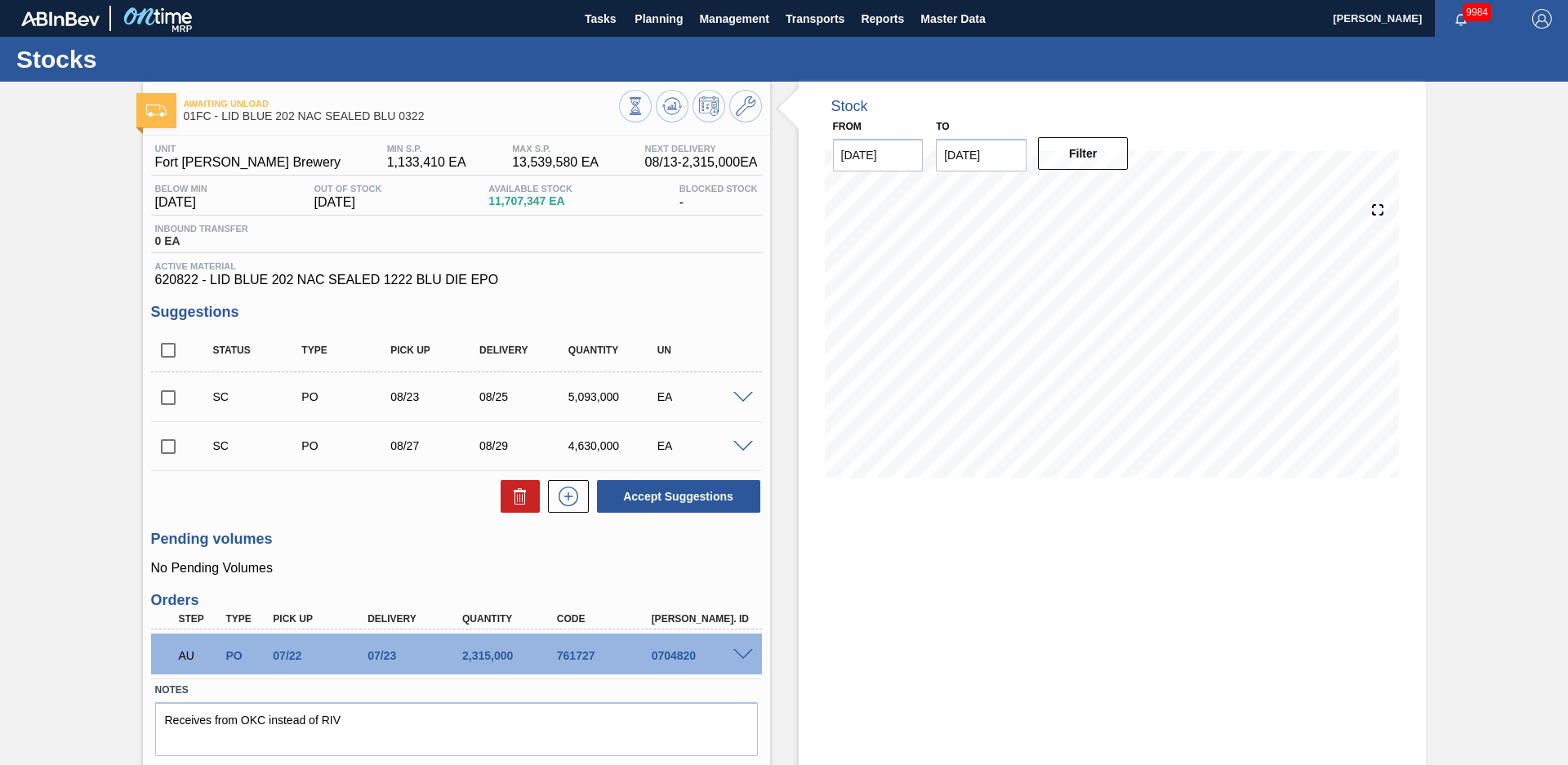
click at [790, 437] on div "Stock From [DATE] to [DATE] Filter 08/14 Stock Projection 12,691,792 SAP Planni…" at bounding box center [1098, 447] width 656 height 731
click at [79, 229] on div "Awaiting Unload 01FC - LID BLUE 202 NAC SEALED BLU 0322 Unit Fort [PERSON_NAME]…" at bounding box center [784, 447] width 1568 height 731
click at [792, 465] on div "Stock From [DATE] to [DATE] Filter 08/14 Stock Projection 12,691,792 SAP Planni…" at bounding box center [1098, 447] width 656 height 731
